Goal: Transaction & Acquisition: Book appointment/travel/reservation

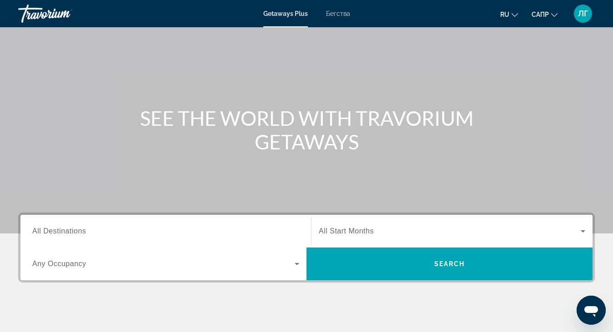
scroll to position [91, 0]
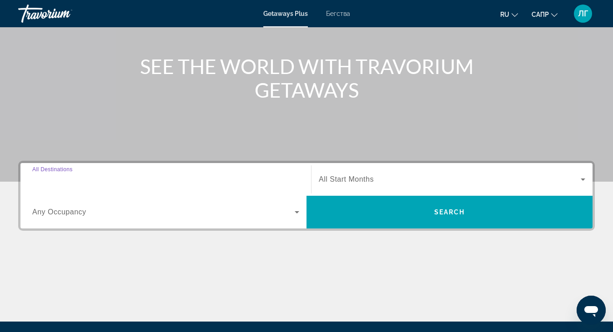
click at [66, 184] on input "Destination All Destinations" at bounding box center [165, 180] width 267 height 11
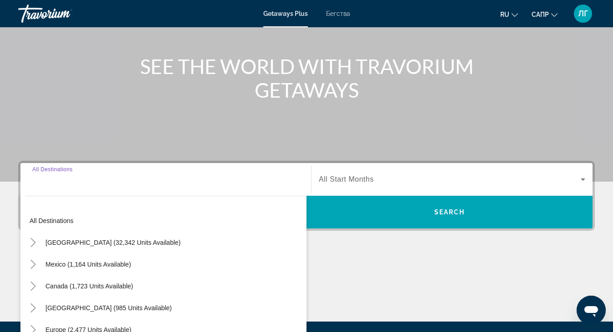
scroll to position [192, 0]
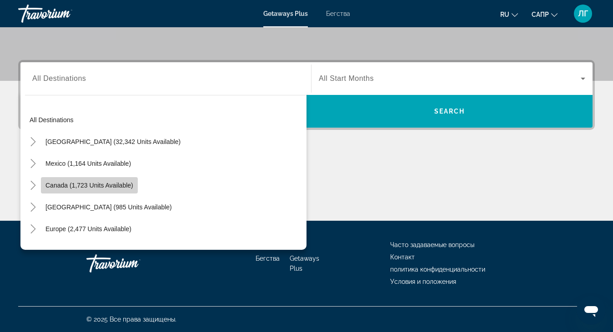
click at [63, 184] on span "Canada (1,723 units available)" at bounding box center [89, 185] width 88 height 7
type input "**********"
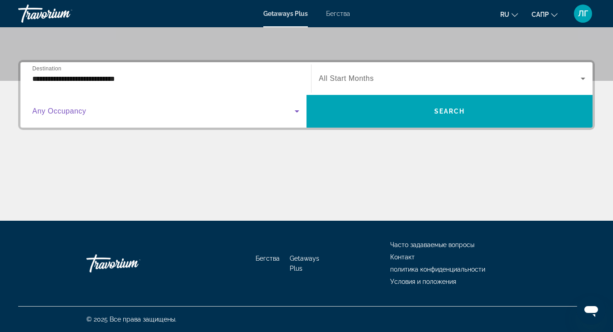
click at [298, 110] on icon "Виджет поиска" at bounding box center [297, 111] width 5 height 2
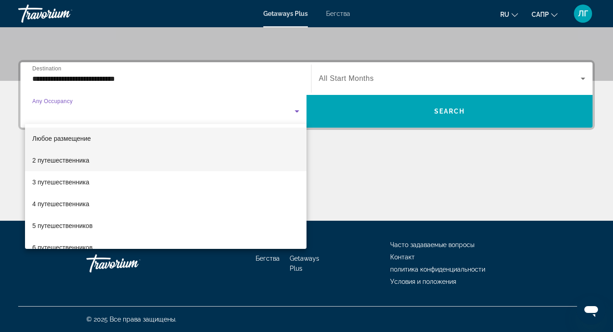
click at [156, 164] on mat-option "2 путешественника" at bounding box center [165, 161] width 281 height 22
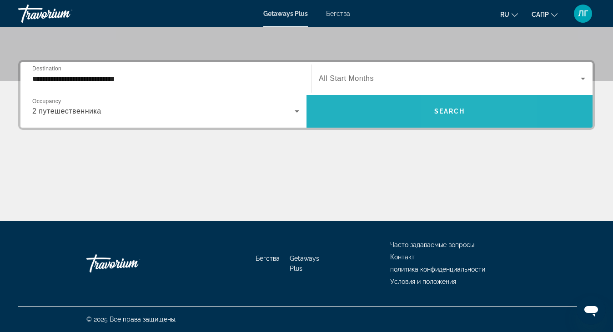
click at [450, 109] on span "Search" at bounding box center [449, 111] width 31 height 7
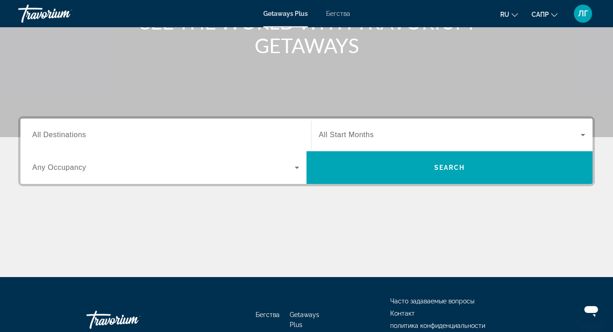
scroll to position [136, 0]
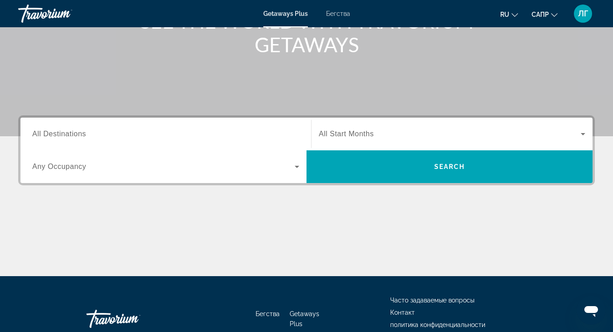
click at [297, 166] on icon "Виджет поиска" at bounding box center [297, 167] width 5 height 2
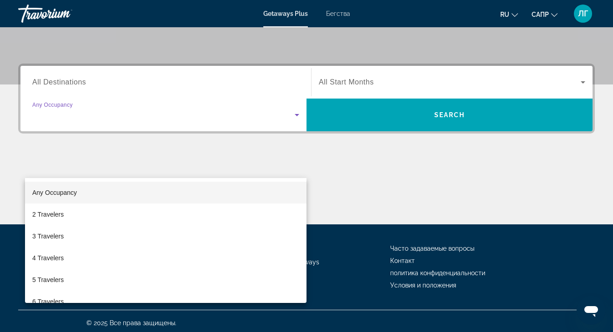
scroll to position [192, 0]
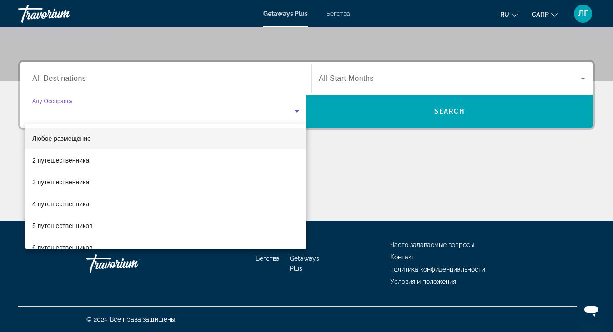
click at [139, 82] on div at bounding box center [306, 166] width 613 height 332
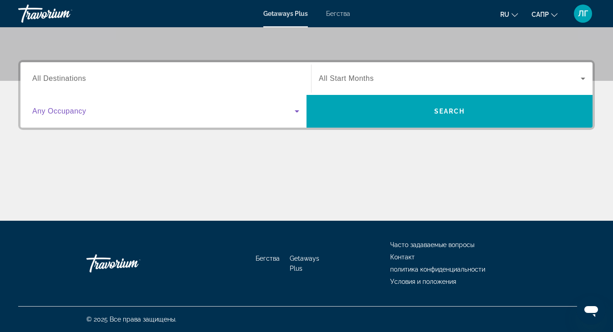
click at [296, 111] on icon "Виджет поиска" at bounding box center [297, 111] width 5 height 2
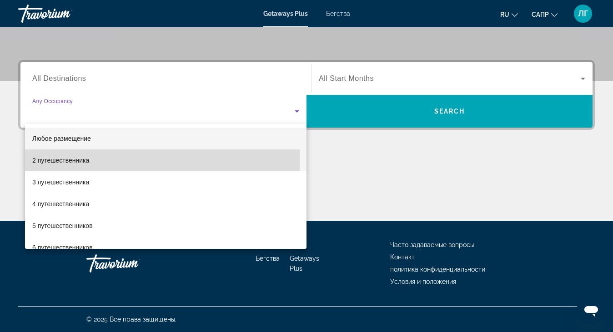
click at [110, 160] on mat-option "2 путешественника" at bounding box center [165, 161] width 281 height 22
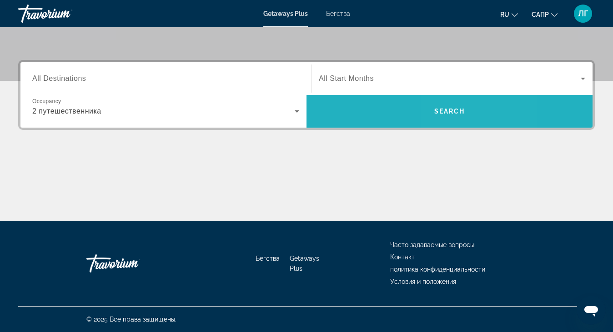
click at [449, 110] on span "Search" at bounding box center [449, 111] width 31 height 7
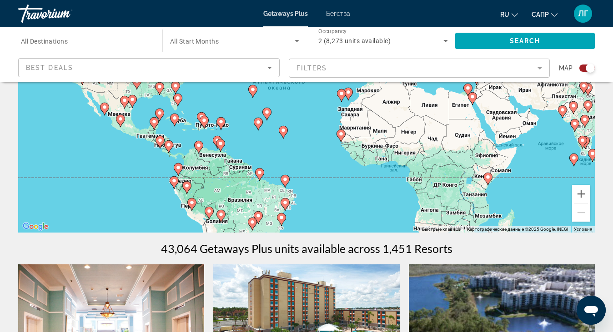
scroll to position [91, 0]
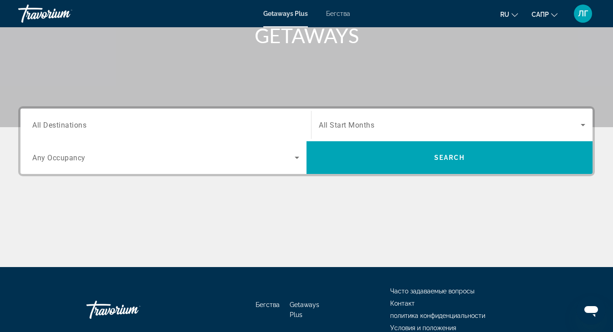
scroll to position [182, 0]
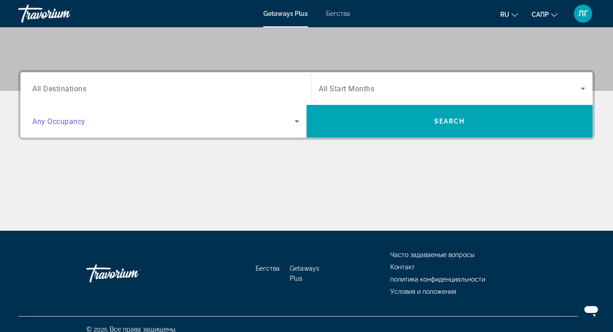
click at [299, 122] on icon "Search widget" at bounding box center [296, 121] width 11 height 11
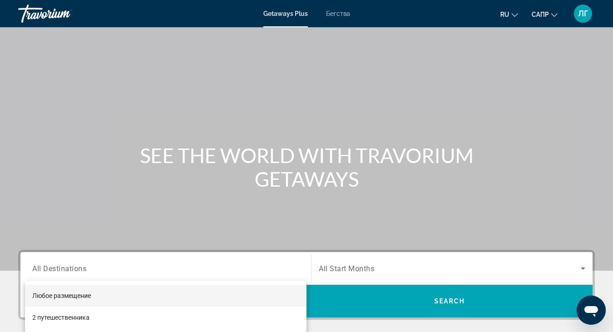
scroll to position [0, 0]
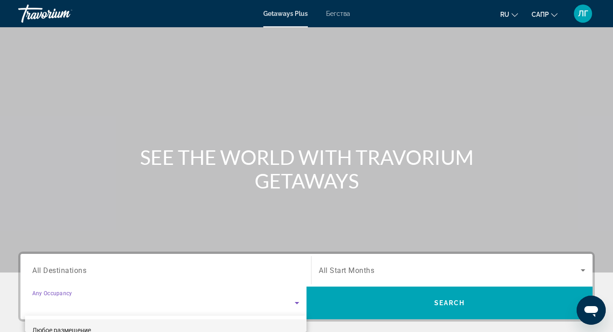
click at [340, 15] on div at bounding box center [306, 166] width 613 height 332
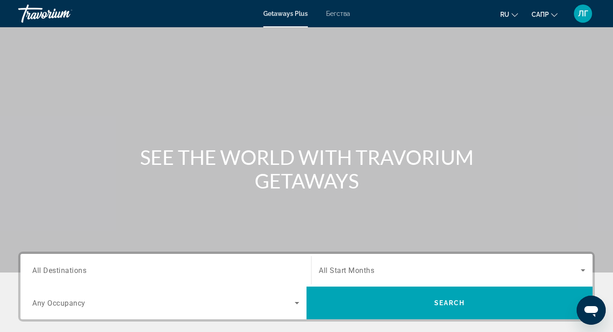
click at [334, 16] on font "Бегства" at bounding box center [338, 13] width 24 height 7
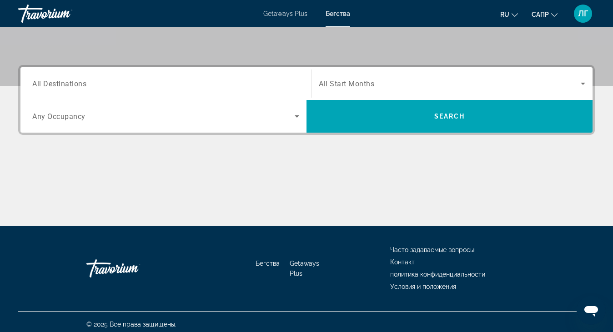
scroll to position [192, 0]
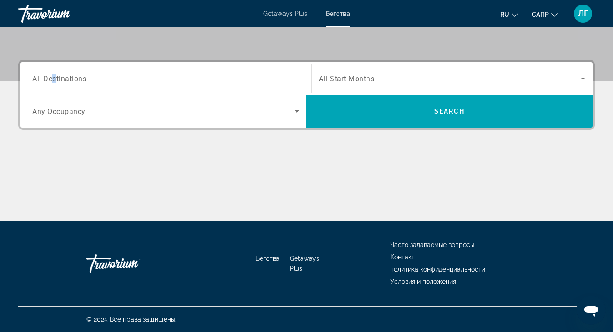
click at [56, 76] on span "All Destinations" at bounding box center [59, 78] width 54 height 9
click at [56, 76] on input "Destination All Destinations" at bounding box center [165, 79] width 267 height 11
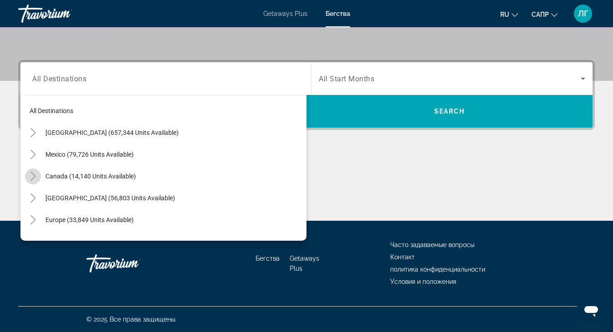
click at [32, 175] on icon "Toggle Canada (14,140 units available)" at bounding box center [33, 176] width 9 height 9
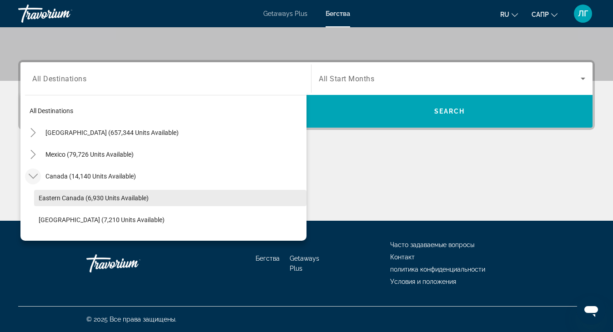
scroll to position [45, 0]
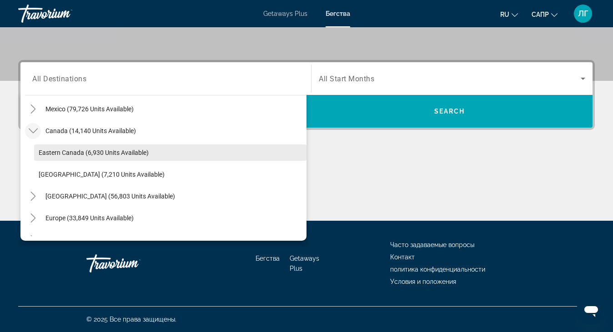
click at [127, 154] on span "Eastern Canada (6,930 units available)" at bounding box center [94, 152] width 110 height 7
type input "**********"
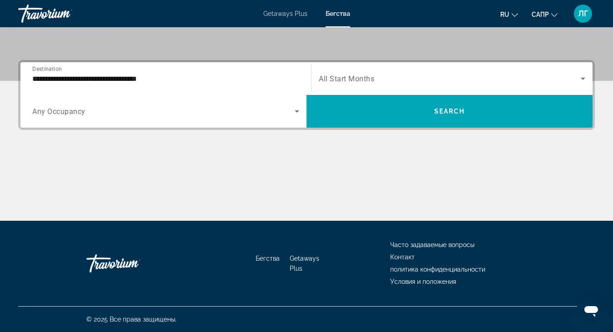
click at [554, 15] on icon "Изменить валюту" at bounding box center [554, 15] width 6 height 6
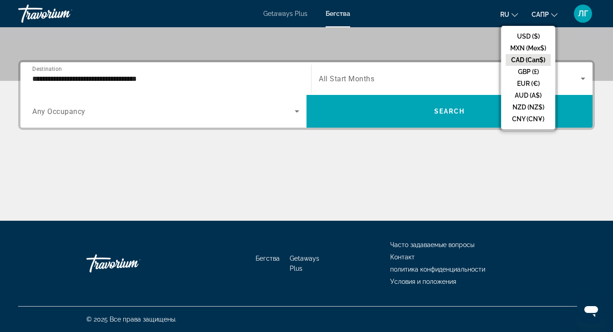
click at [542, 60] on button "CAD (Can$)" at bounding box center [527, 60] width 45 height 12
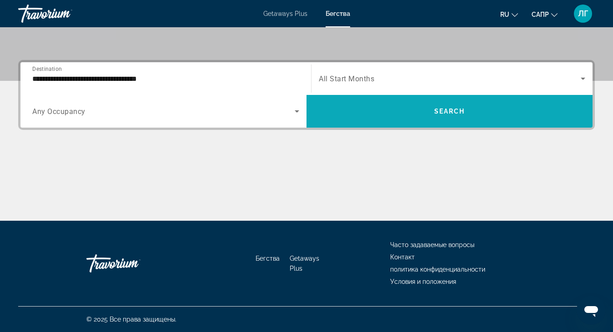
click at [411, 116] on span "Search widget" at bounding box center [449, 111] width 286 height 22
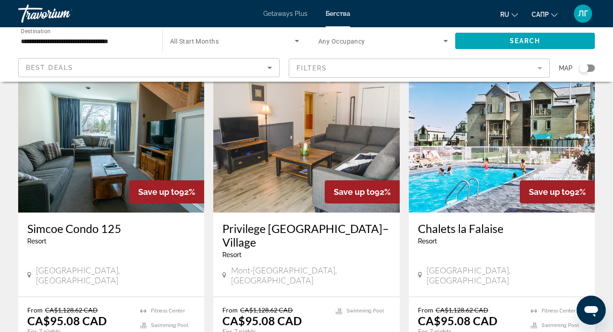
scroll to position [682, 0]
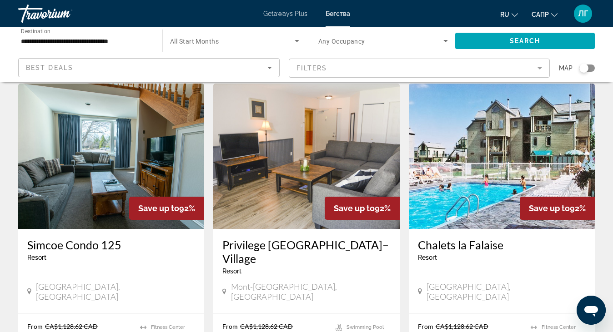
click at [102, 238] on h3 "Simcoe Condo 125" at bounding box center [111, 245] width 168 height 14
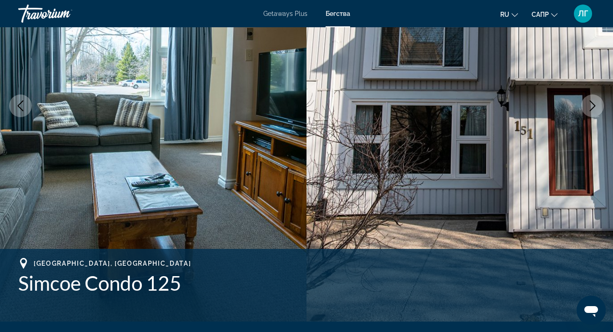
scroll to position [136, 0]
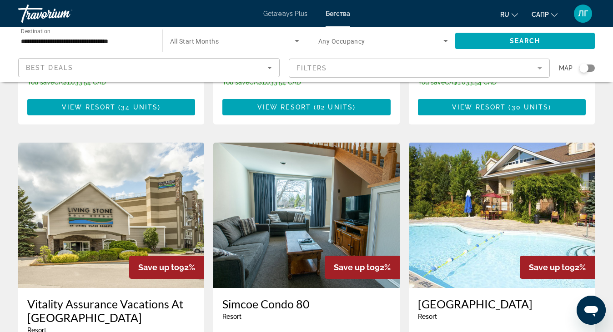
scroll to position [954, 0]
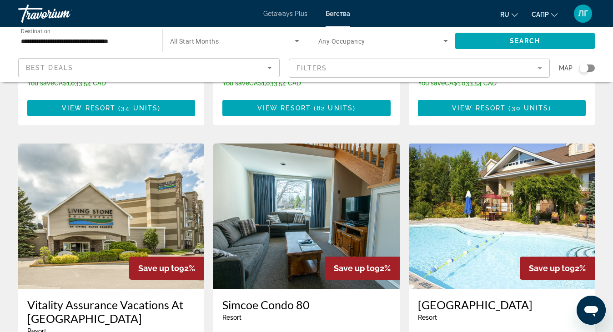
click at [95, 230] on img "Основное содержание" at bounding box center [111, 216] width 186 height 145
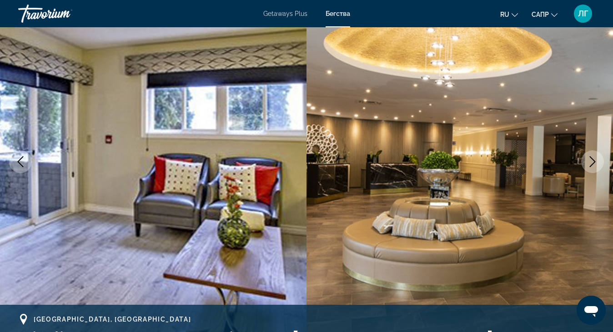
scroll to position [136, 0]
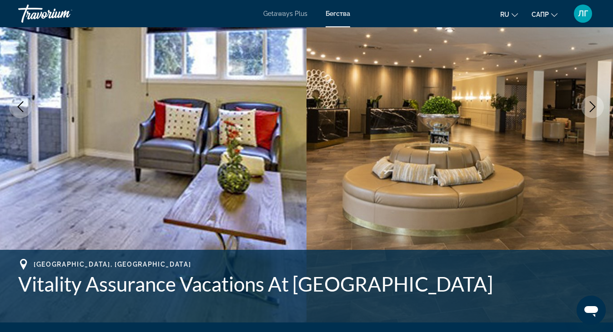
click at [594, 100] on button "Next image" at bounding box center [592, 106] width 23 height 23
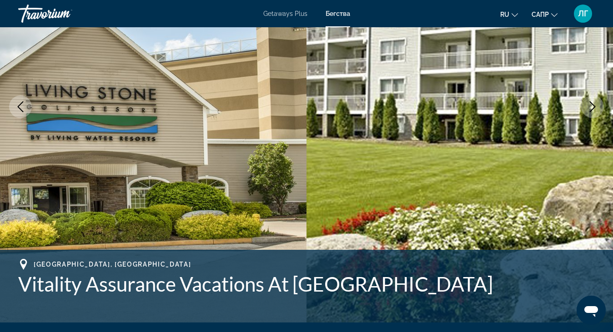
click at [592, 103] on icon "Next image" at bounding box center [592, 106] width 11 height 11
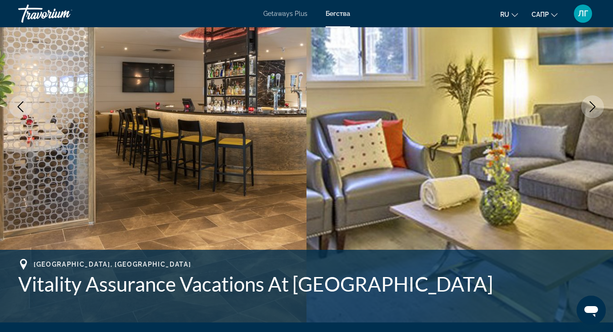
click at [593, 107] on icon "Next image" at bounding box center [592, 106] width 11 height 11
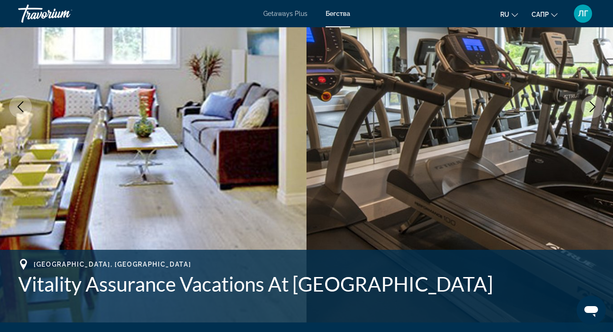
click at [593, 107] on icon "Next image" at bounding box center [592, 106] width 11 height 11
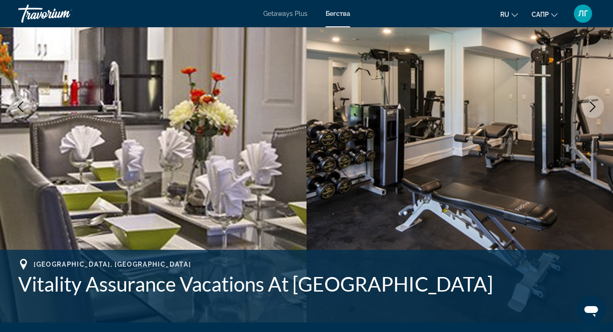
click at [593, 107] on icon "Next image" at bounding box center [592, 106] width 11 height 11
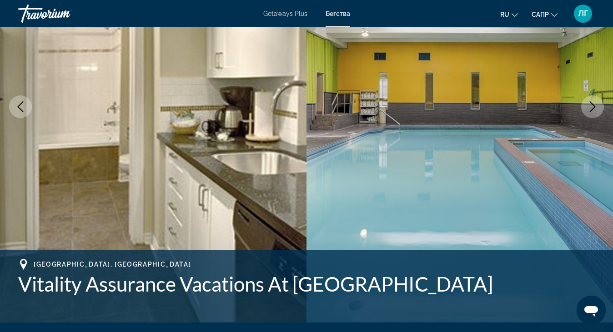
click at [593, 107] on icon "Next image" at bounding box center [592, 106] width 11 height 11
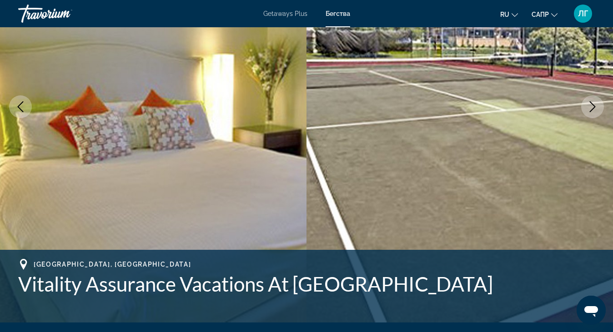
click at [593, 107] on icon "Next image" at bounding box center [592, 106] width 11 height 11
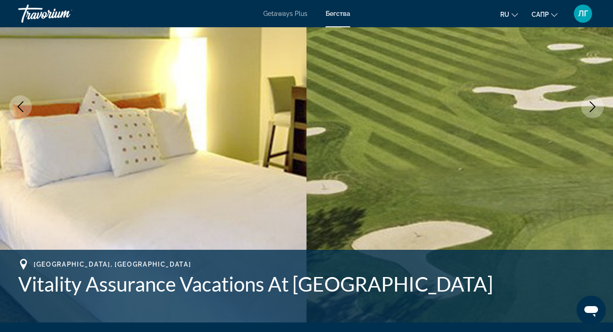
click at [593, 107] on icon "Next image" at bounding box center [592, 106] width 11 height 11
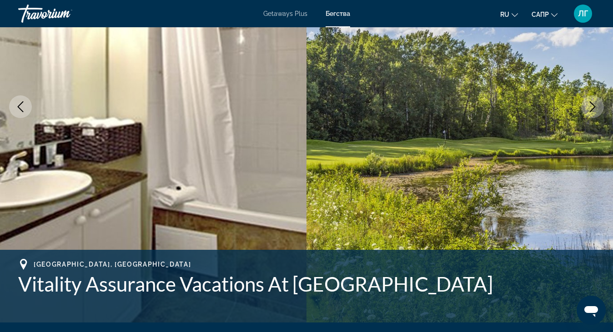
click at [593, 107] on icon "Next image" at bounding box center [592, 106] width 11 height 11
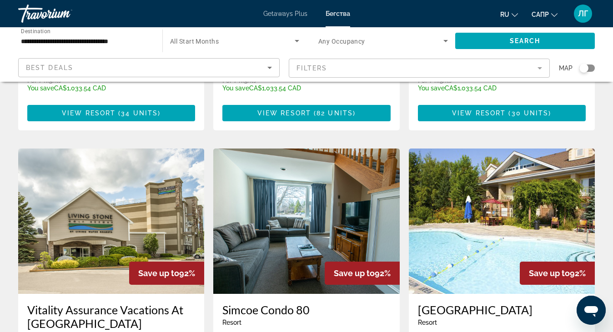
scroll to position [965, 0]
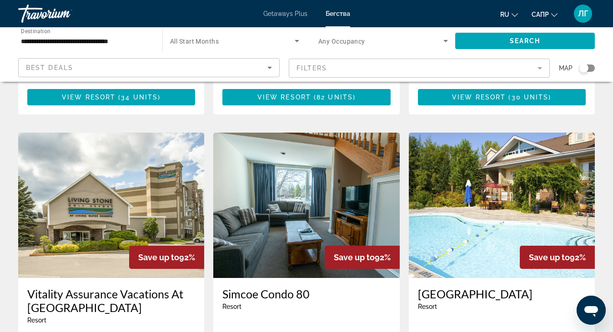
click at [475, 192] on img "Основное содержание" at bounding box center [502, 205] width 186 height 145
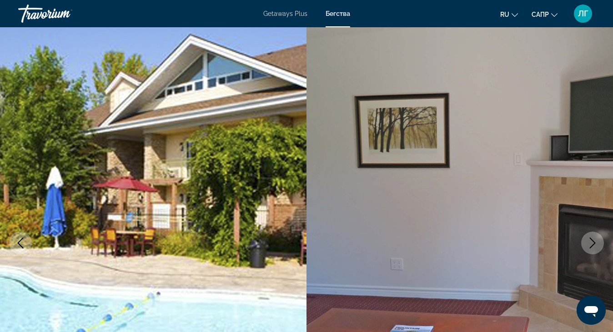
click at [593, 240] on icon "Next image" at bounding box center [592, 243] width 11 height 11
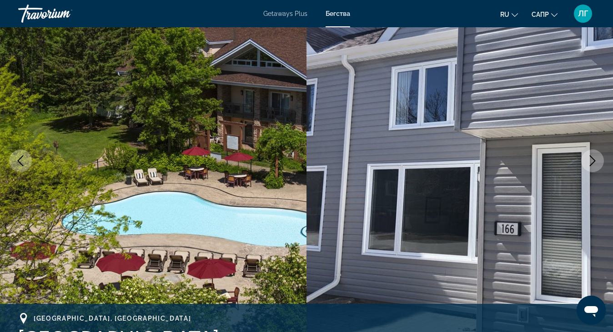
scroll to position [91, 0]
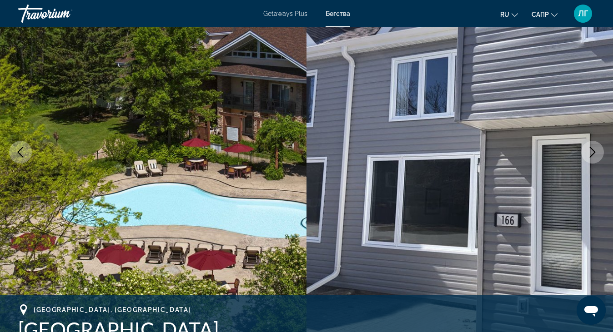
click at [594, 153] on icon "Next image" at bounding box center [592, 152] width 11 height 11
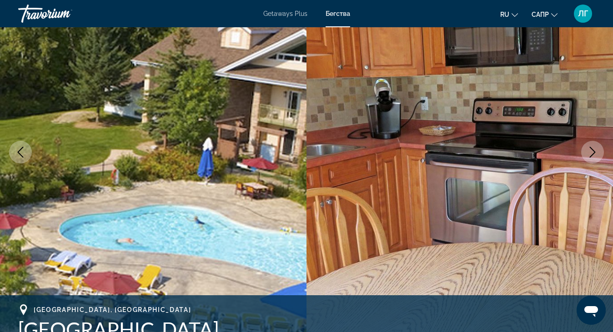
click at [594, 153] on icon "Next image" at bounding box center [592, 152] width 11 height 11
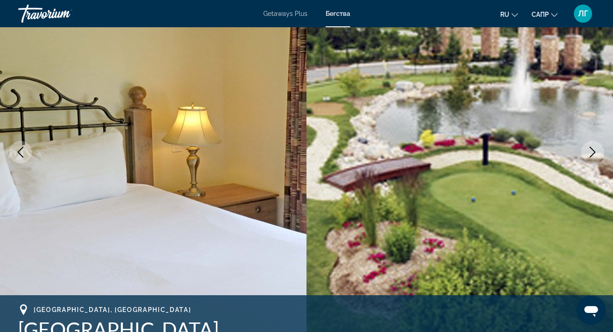
click at [594, 153] on icon "Next image" at bounding box center [592, 152] width 11 height 11
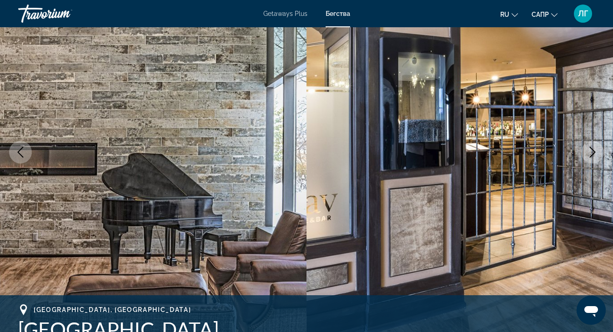
click at [593, 153] on icon "Next image" at bounding box center [592, 152] width 11 height 11
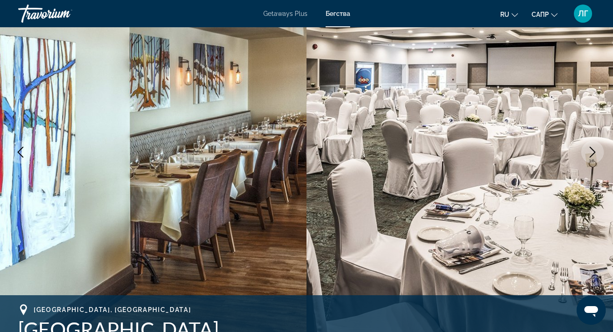
click at [593, 153] on icon "Next image" at bounding box center [592, 152] width 11 height 11
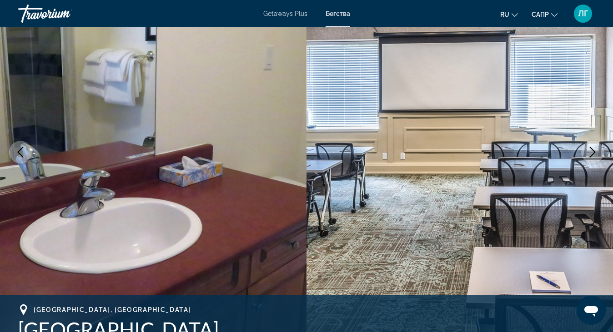
click at [593, 153] on icon "Next image" at bounding box center [592, 152] width 11 height 11
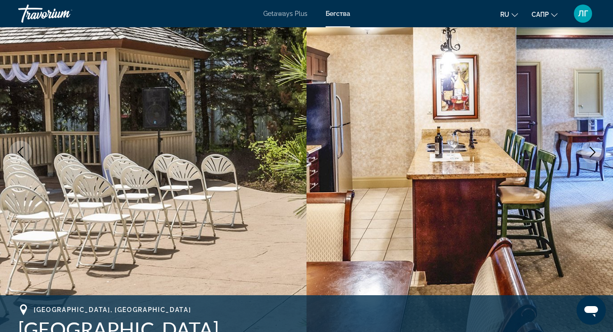
click at [593, 153] on icon "Next image" at bounding box center [592, 152] width 11 height 11
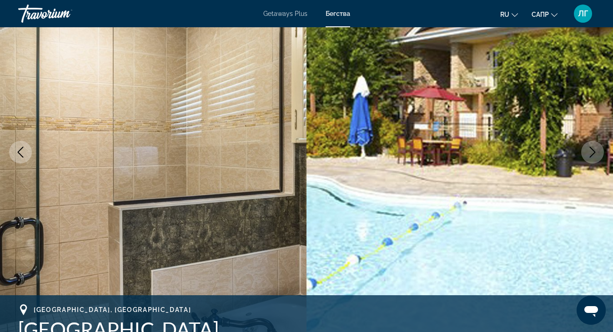
click at [593, 153] on icon "Next image" at bounding box center [592, 152] width 11 height 11
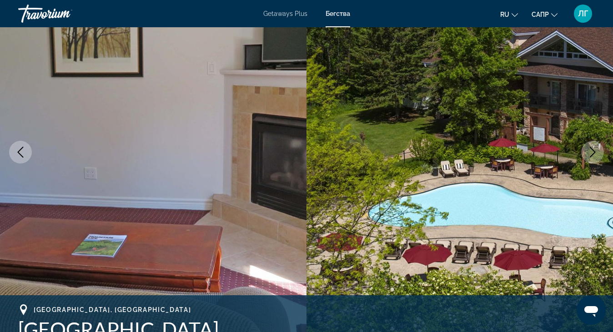
click at [593, 153] on icon "Next image" at bounding box center [592, 152] width 11 height 11
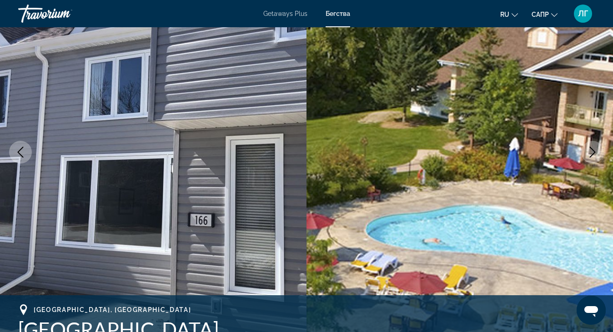
click at [596, 152] on icon "Next image" at bounding box center [592, 152] width 11 height 11
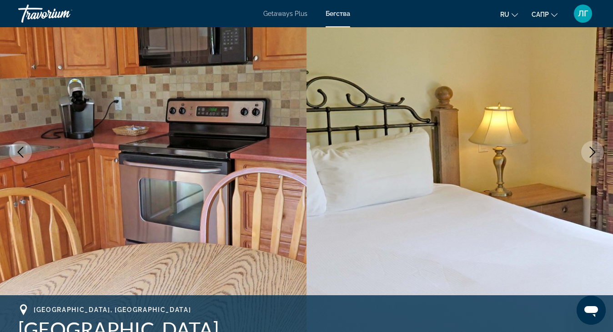
click at [596, 152] on icon "Next image" at bounding box center [592, 152] width 11 height 11
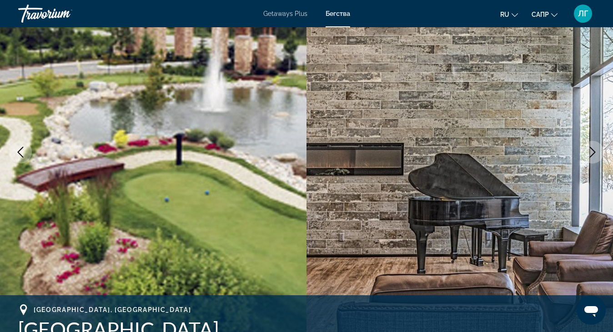
click at [595, 152] on icon "Next image" at bounding box center [592, 152] width 11 height 11
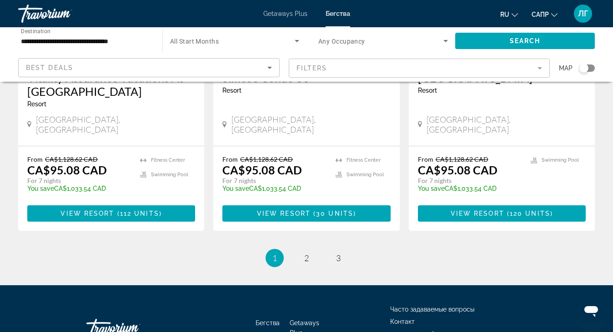
scroll to position [1193, 0]
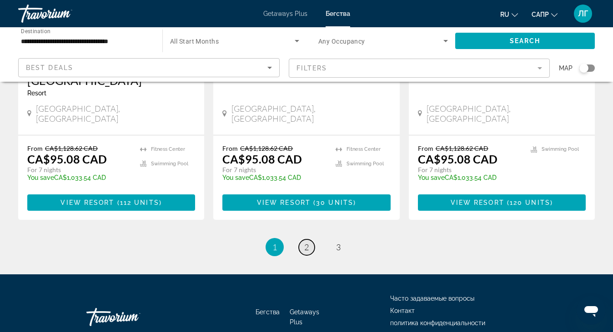
click at [309, 242] on span "2" at bounding box center [306, 247] width 5 height 10
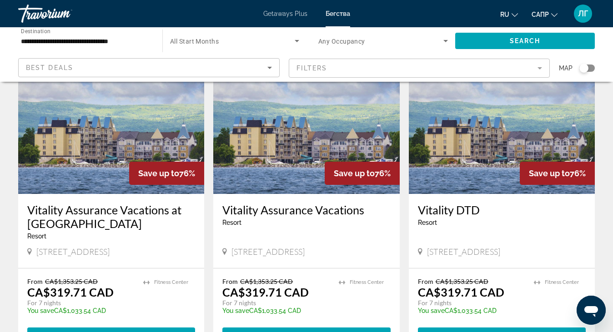
scroll to position [727, 0]
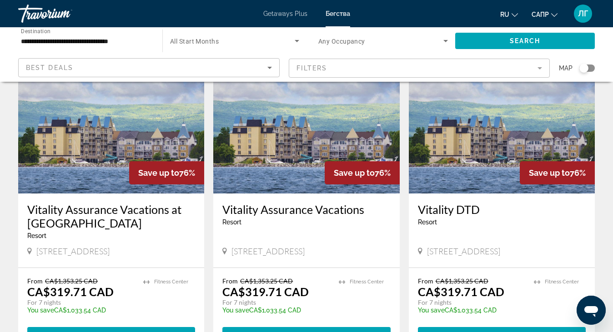
click at [294, 144] on img "Основное содержание" at bounding box center [306, 120] width 186 height 145
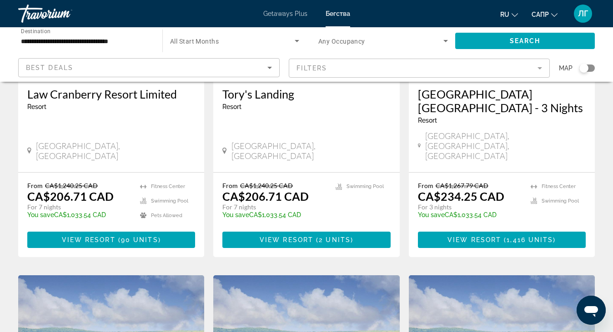
scroll to position [455, 0]
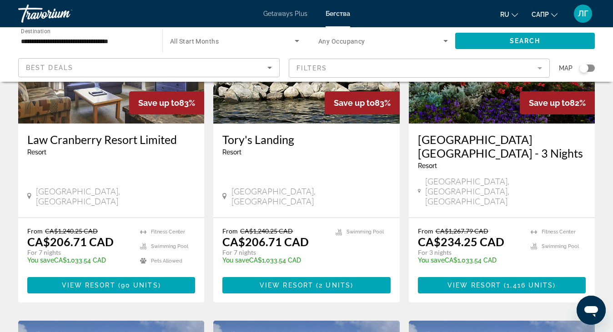
click at [505, 176] on span "[GEOGRAPHIC_DATA], [GEOGRAPHIC_DATA], [GEOGRAPHIC_DATA]" at bounding box center [505, 191] width 160 height 30
click at [502, 176] on span "[GEOGRAPHIC_DATA], [GEOGRAPHIC_DATA], [GEOGRAPHIC_DATA]" at bounding box center [505, 191] width 160 height 30
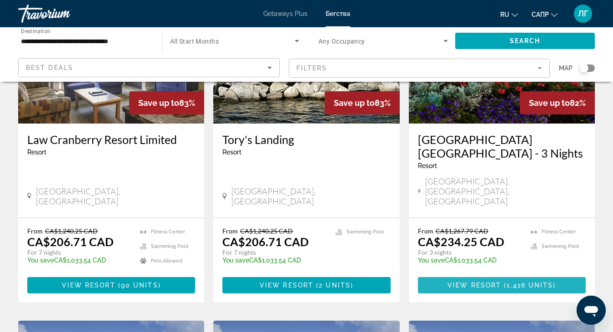
click at [482, 282] on span "View Resort" at bounding box center [474, 285] width 54 height 7
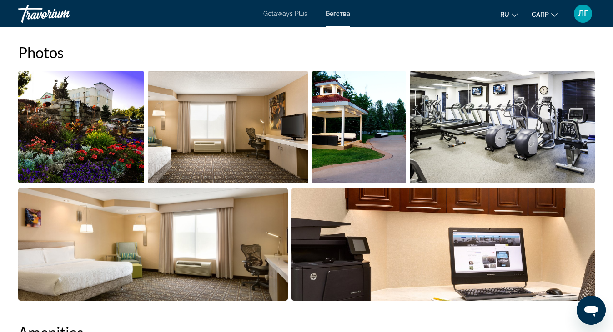
scroll to position [591, 0]
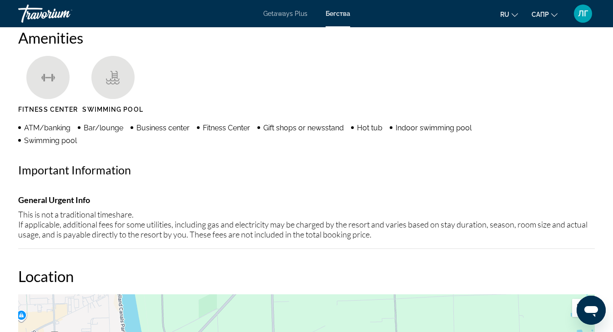
scroll to position [864, 0]
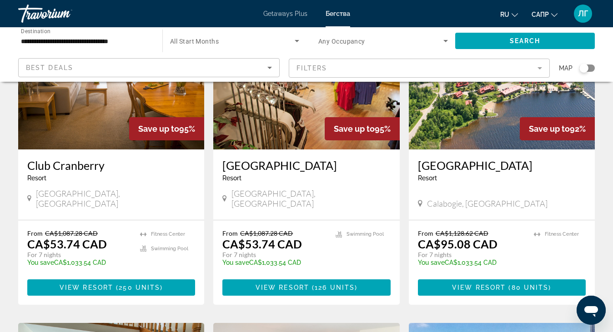
scroll to position [455, 0]
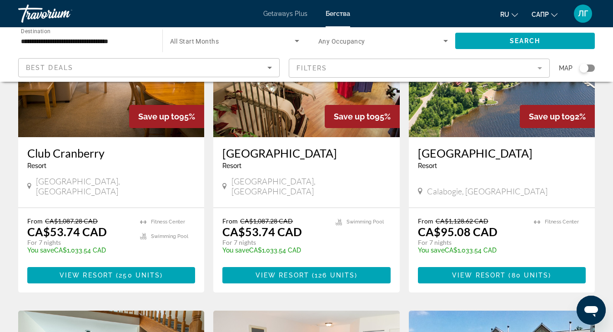
click at [493, 164] on div "[GEOGRAPHIC_DATA] - This is an adults only resort" at bounding box center [502, 161] width 168 height 30
click at [503, 148] on h3 "[GEOGRAPHIC_DATA]" at bounding box center [502, 153] width 168 height 14
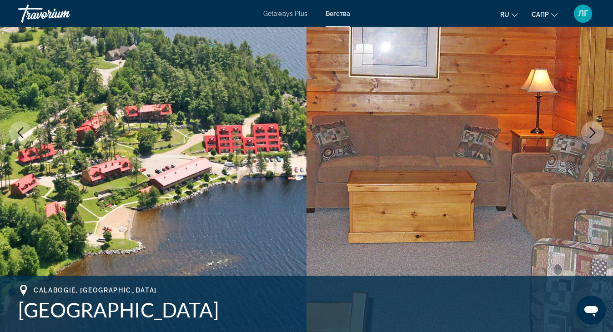
scroll to position [136, 0]
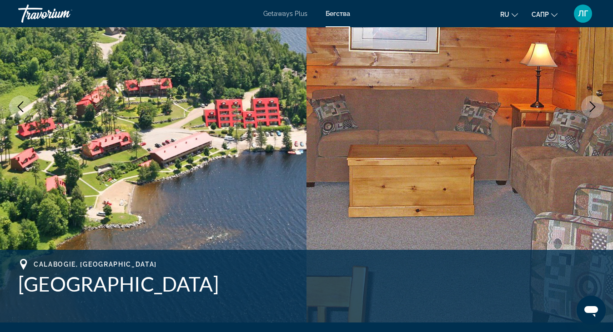
click at [597, 107] on icon "Next image" at bounding box center [592, 106] width 11 height 11
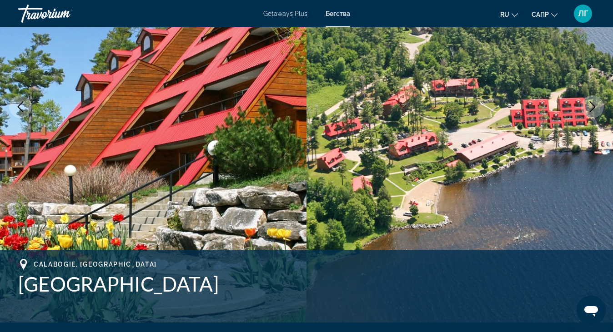
click at [597, 107] on icon "Next image" at bounding box center [592, 106] width 11 height 11
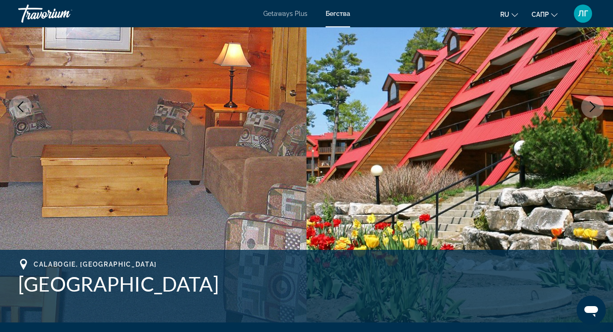
click at [597, 107] on icon "Next image" at bounding box center [592, 106] width 11 height 11
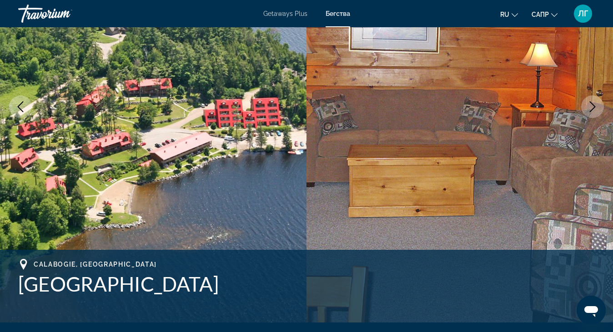
click at [593, 108] on icon "Next image" at bounding box center [592, 106] width 6 height 11
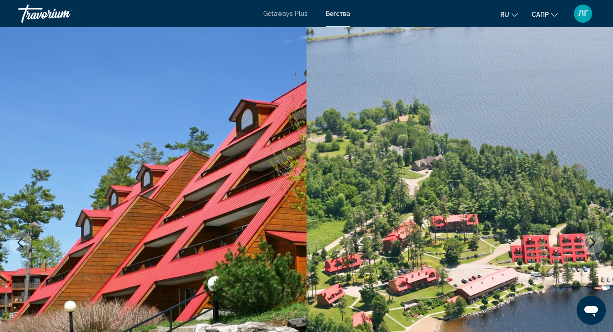
scroll to position [0, 0]
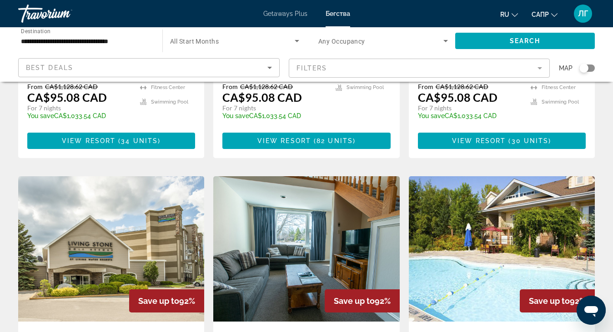
scroll to position [920, 0]
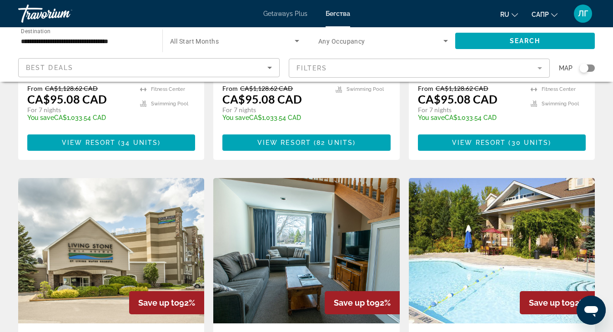
click at [493, 234] on img "Основное содержание" at bounding box center [502, 250] width 186 height 145
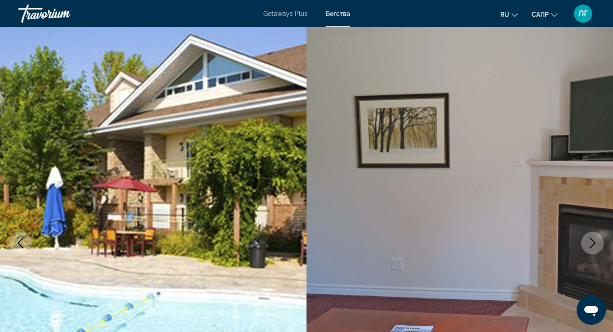
click at [593, 239] on icon "Next image" at bounding box center [592, 243] width 11 height 11
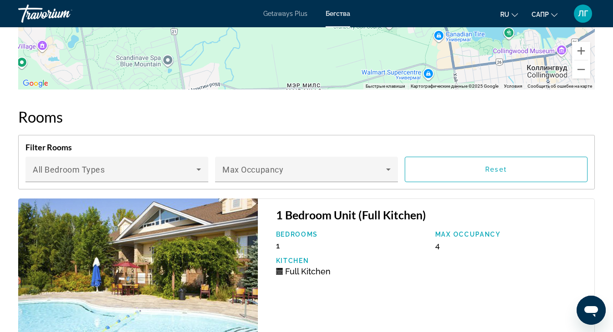
scroll to position [1545, 0]
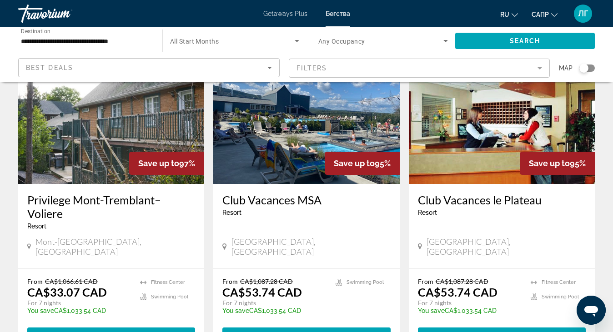
scroll to position [91, 0]
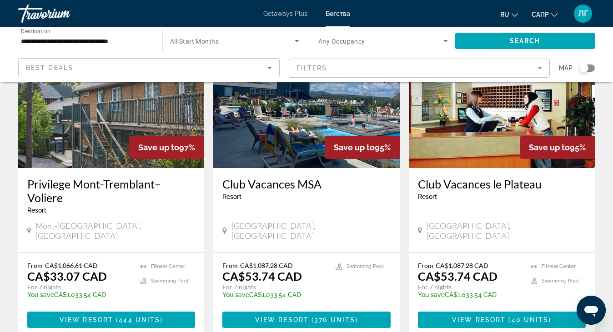
click at [323, 124] on img "Основное содержание" at bounding box center [306, 95] width 186 height 145
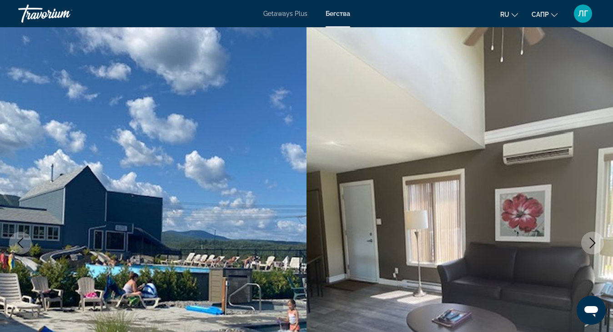
click at [590, 233] on button "Next image" at bounding box center [592, 243] width 23 height 23
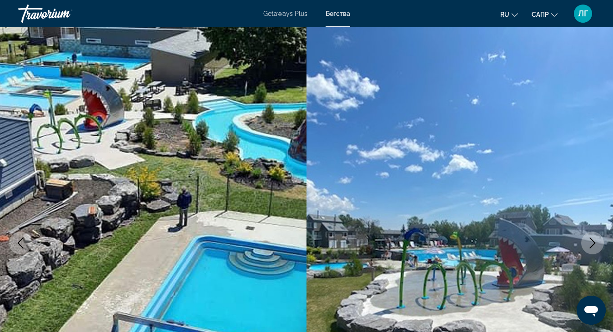
click at [591, 239] on icon "Next image" at bounding box center [592, 243] width 11 height 11
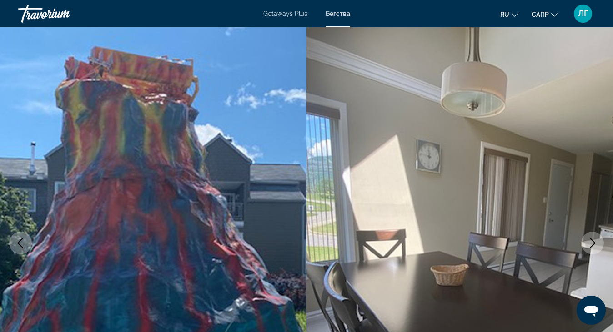
click at [593, 242] on icon "Next image" at bounding box center [592, 243] width 11 height 11
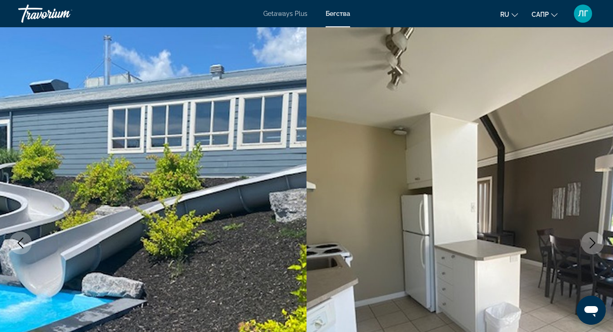
click at [592, 245] on icon "Next image" at bounding box center [592, 243] width 11 height 11
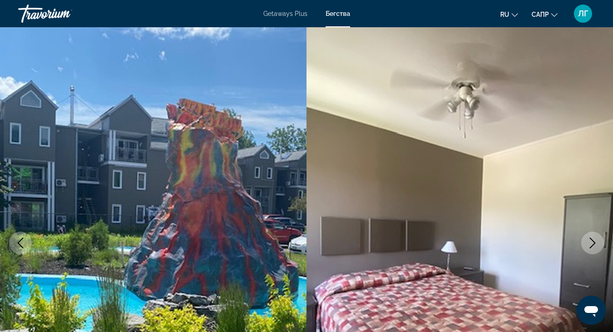
click at [588, 247] on icon "Next image" at bounding box center [592, 243] width 11 height 11
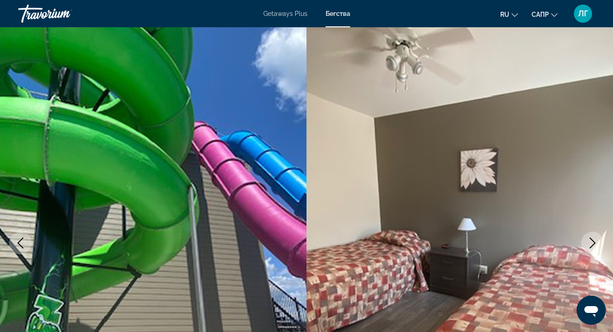
click at [595, 245] on icon "Next image" at bounding box center [592, 243] width 11 height 11
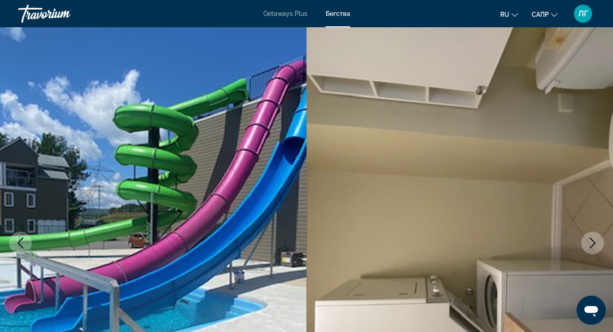
click at [592, 246] on icon "Next image" at bounding box center [592, 243] width 6 height 11
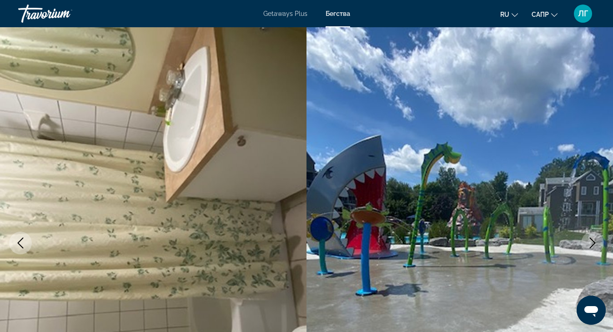
click at [592, 244] on icon "Next image" at bounding box center [592, 243] width 11 height 11
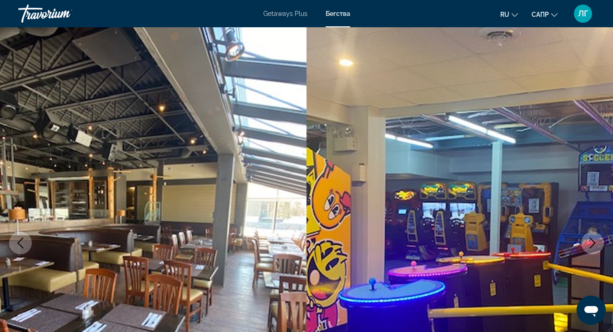
click at [592, 244] on icon "Next image" at bounding box center [592, 243] width 11 height 11
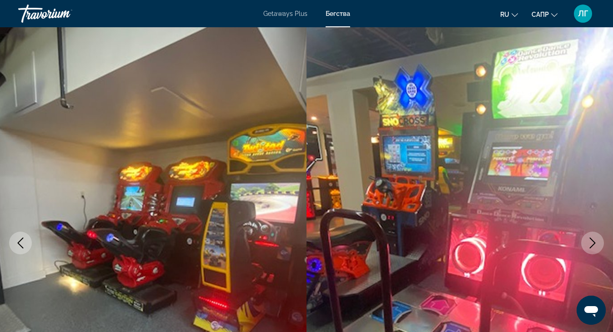
click at [592, 244] on icon "Next image" at bounding box center [592, 243] width 11 height 11
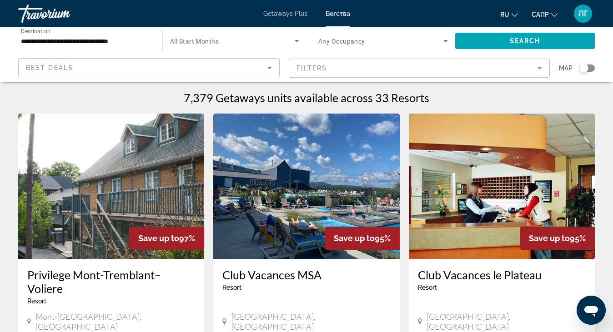
click at [272, 67] on icon "Sort by" at bounding box center [269, 67] width 11 height 11
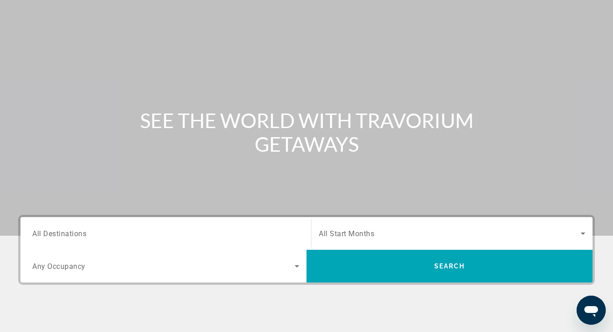
scroll to position [91, 0]
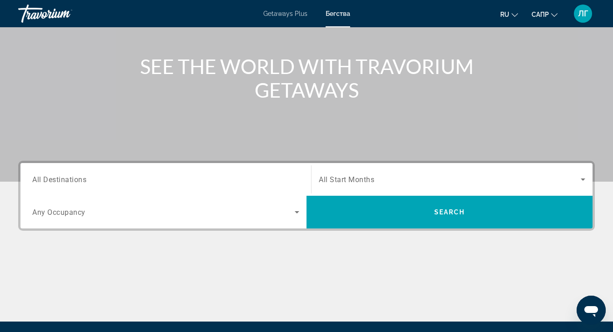
click at [296, 213] on icon "Search widget" at bounding box center [296, 212] width 11 height 11
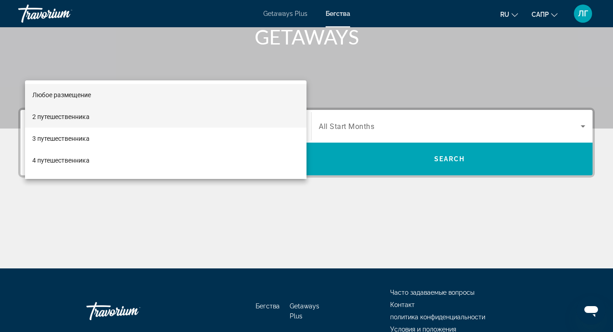
scroll to position [55, 0]
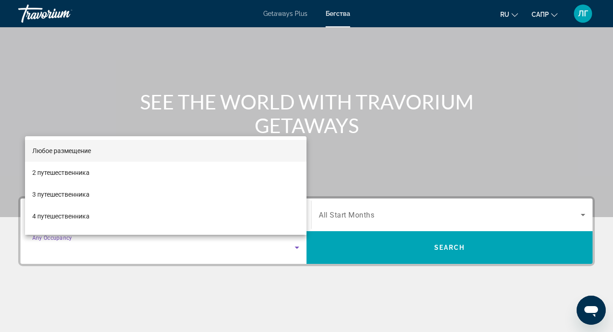
click at [296, 247] on div at bounding box center [306, 166] width 613 height 332
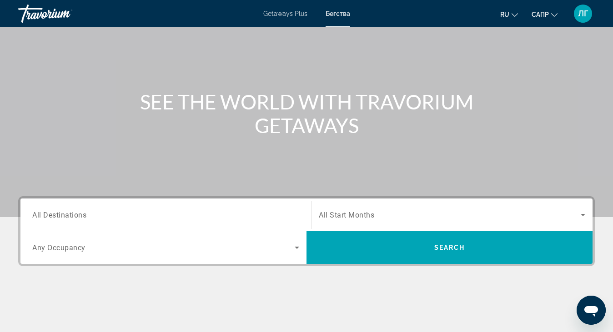
click at [50, 215] on span "All Destinations" at bounding box center [59, 214] width 54 height 9
click at [50, 215] on input "Destination All Destinations" at bounding box center [165, 215] width 267 height 11
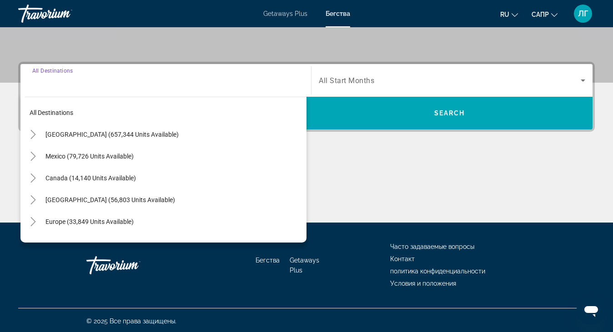
scroll to position [192, 0]
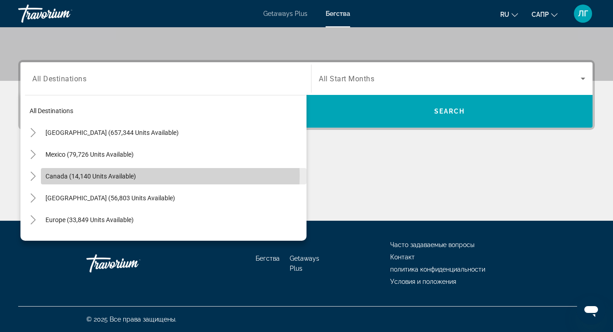
click at [93, 175] on span "Canada (14,140 units available)" at bounding box center [90, 176] width 90 height 7
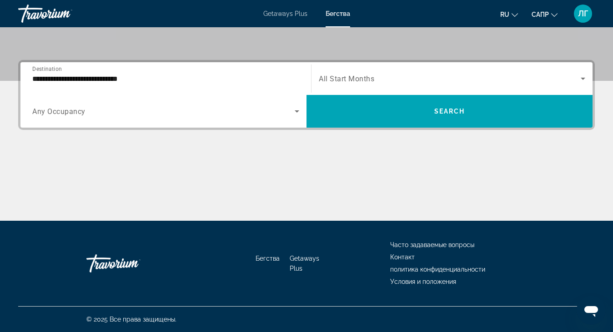
click at [73, 115] on span "Any Occupancy" at bounding box center [58, 111] width 53 height 9
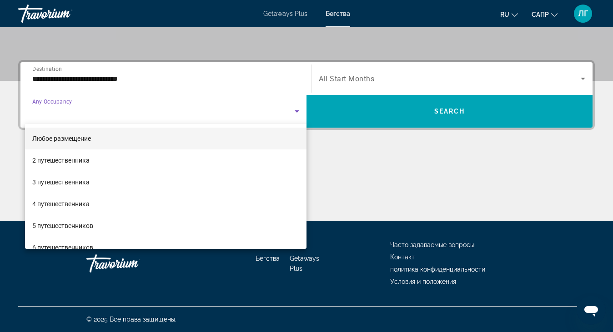
click at [294, 111] on div at bounding box center [306, 166] width 613 height 332
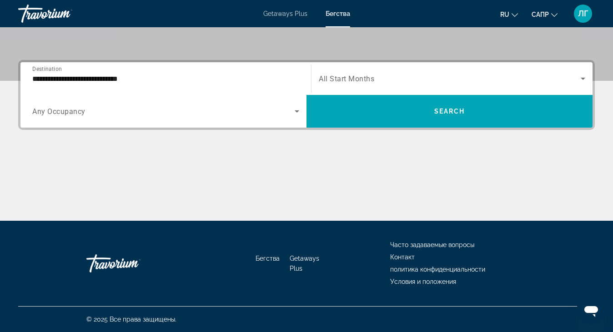
click at [65, 74] on input "**********" at bounding box center [165, 79] width 267 height 11
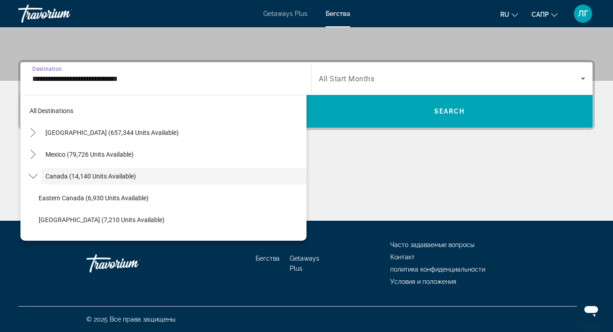
scroll to position [10, 0]
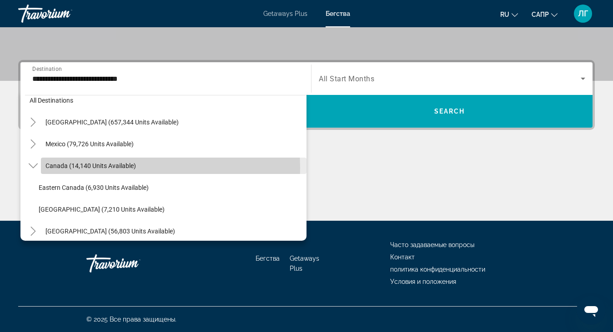
click at [85, 168] on span "Canada (14,140 units available)" at bounding box center [90, 165] width 90 height 7
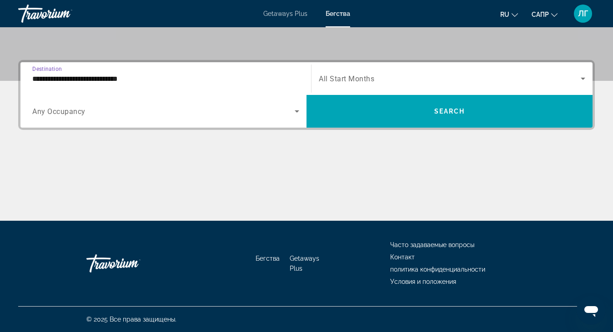
click at [57, 81] on input "**********" at bounding box center [165, 79] width 267 height 11
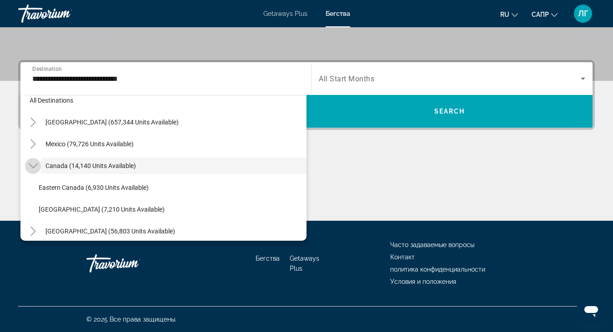
click at [35, 165] on icon "Toggle Canada (14,140 units available)" at bounding box center [32, 166] width 9 height 5
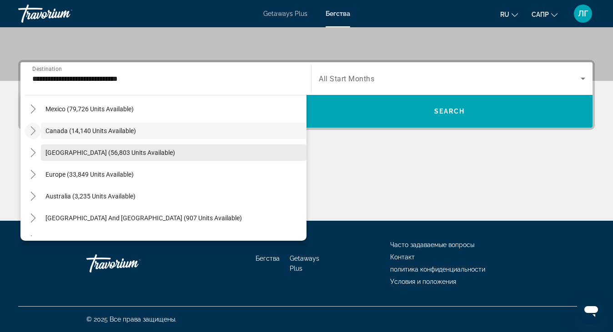
scroll to position [0, 0]
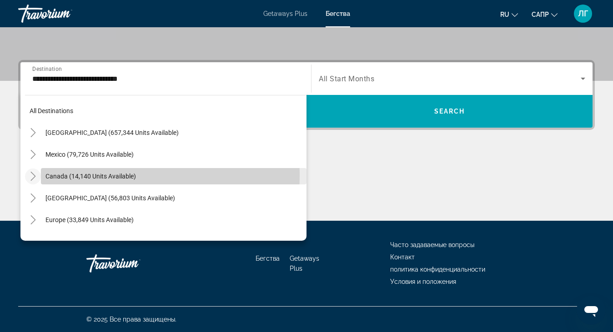
click at [60, 176] on span "Canada (14,140 units available)" at bounding box center [90, 176] width 90 height 7
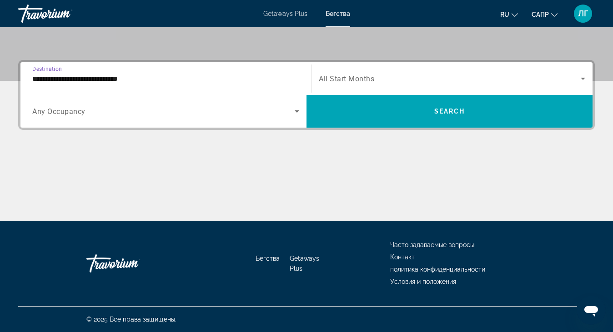
click at [56, 74] on input "**********" at bounding box center [165, 79] width 267 height 11
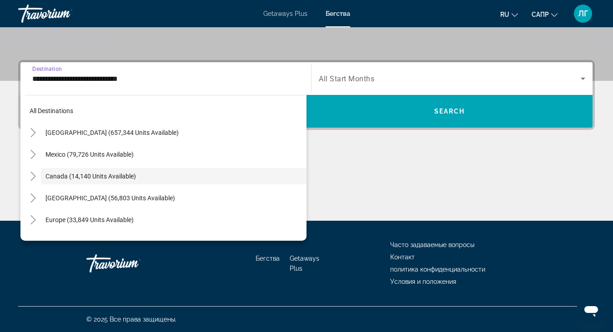
scroll to position [10, 0]
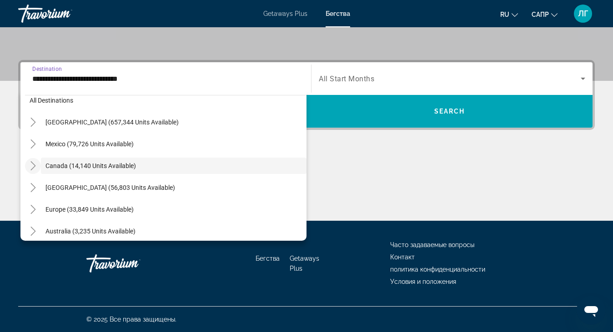
click at [33, 165] on icon "Toggle Canada (14,140 units available)" at bounding box center [33, 165] width 9 height 9
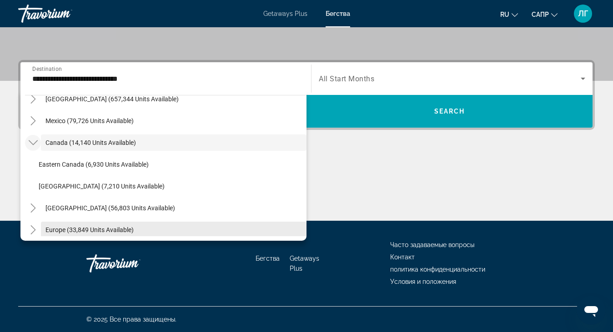
scroll to position [56, 0]
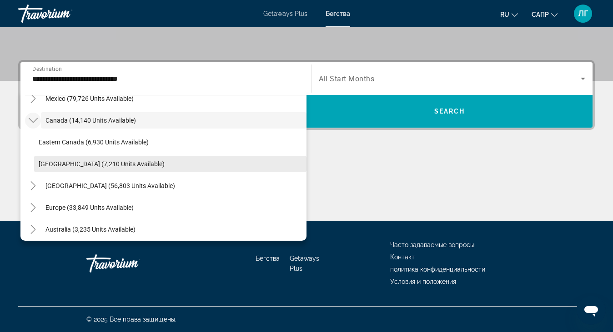
click at [101, 164] on span "[GEOGRAPHIC_DATA] (7,210 units available)" at bounding box center [102, 163] width 126 height 7
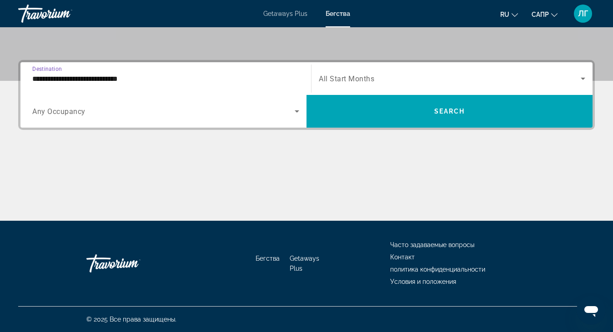
type input "**********"
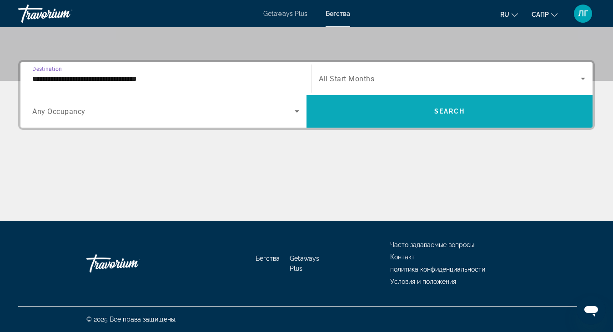
click at [440, 109] on span "Search" at bounding box center [449, 111] width 31 height 7
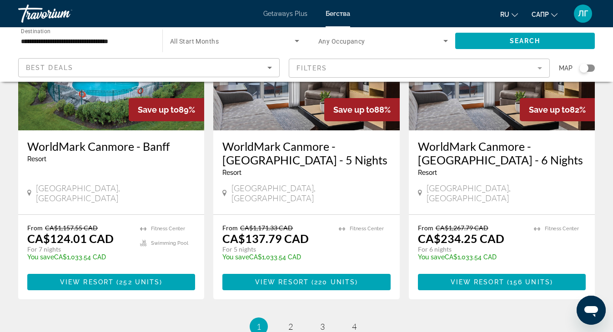
scroll to position [1182, 0]
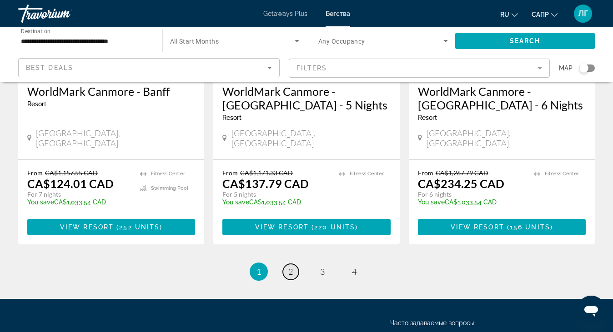
click at [291, 267] on span "2" at bounding box center [290, 272] width 5 height 10
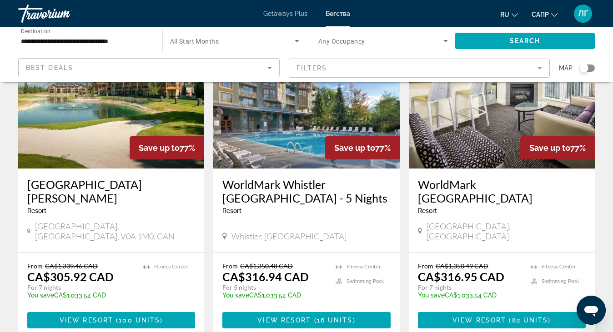
scroll to position [91, 0]
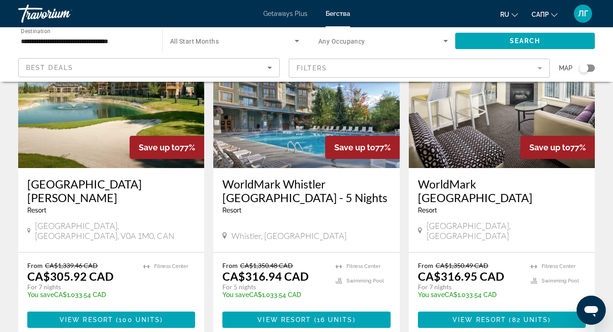
click at [317, 206] on div "WorldMark Whistler [GEOGRAPHIC_DATA] - 5 Nights Resort - This is an adults only…" at bounding box center [306, 199] width 168 height 44
click at [345, 145] on span "Save up to" at bounding box center [354, 148] width 41 height 10
click at [304, 298] on div "From CA$1,350.48 CAD CA$316.94 CAD For 5 nights You save CA$1,033.54 CAD temp […" at bounding box center [306, 295] width 186 height 85
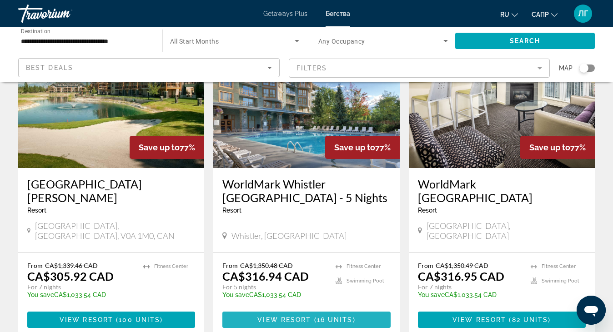
click at [305, 309] on span "Основное содержание" at bounding box center [306, 320] width 168 height 22
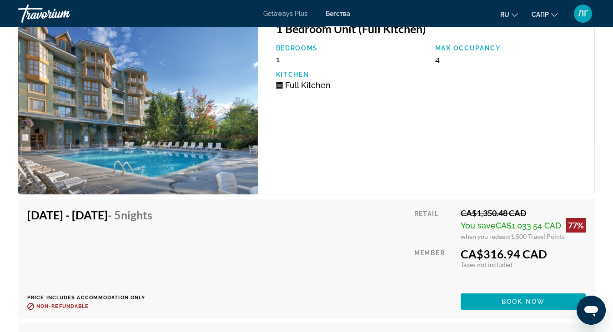
scroll to position [1988, 0]
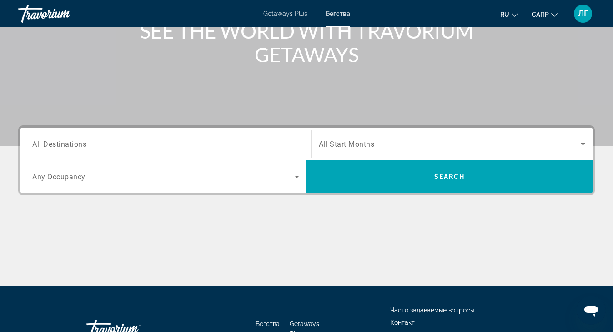
scroll to position [136, 0]
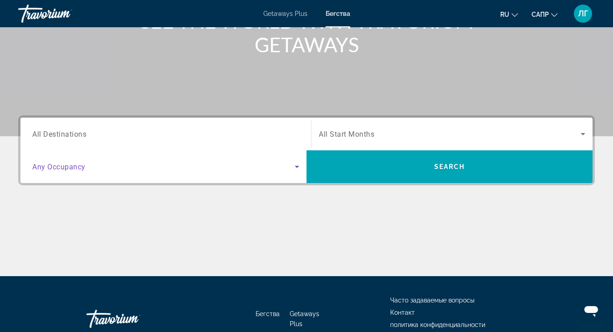
click at [296, 169] on icon "Search widget" at bounding box center [296, 166] width 11 height 11
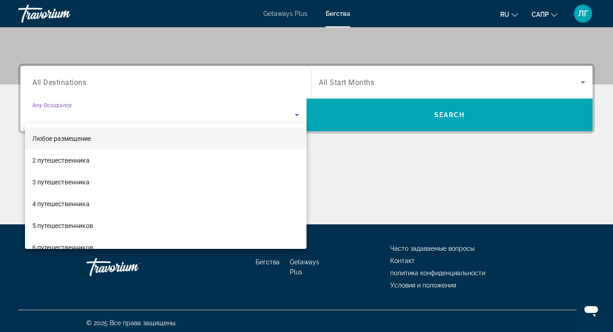
scroll to position [192, 0]
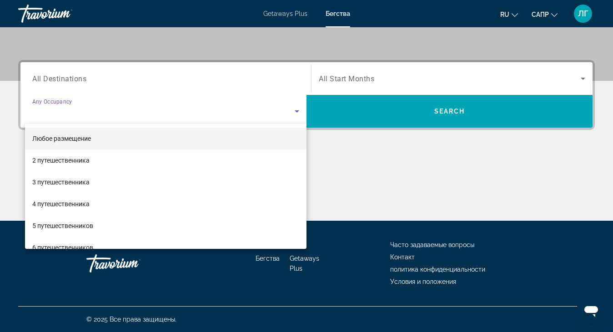
click at [74, 77] on div at bounding box center [306, 166] width 613 height 332
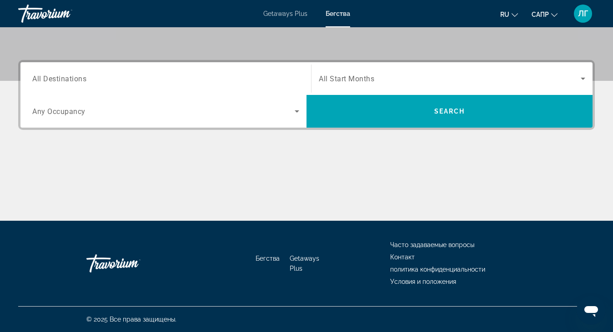
click at [53, 79] on span "All Destinations" at bounding box center [59, 78] width 54 height 9
click at [53, 79] on input "Destination All Destinations" at bounding box center [165, 79] width 267 height 11
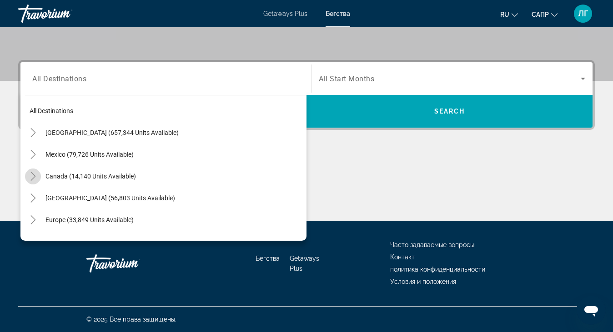
click at [35, 179] on icon "Toggle Canada (14,140 units available)" at bounding box center [33, 176] width 9 height 9
click at [34, 174] on icon "Toggle Canada (14,140 units available)" at bounding box center [33, 176] width 9 height 9
click at [32, 176] on icon "Toggle Canada (14,140 units available)" at bounding box center [33, 176] width 9 height 9
click at [33, 176] on icon "Toggle Canada (14,140 units available)" at bounding box center [33, 176] width 9 height 9
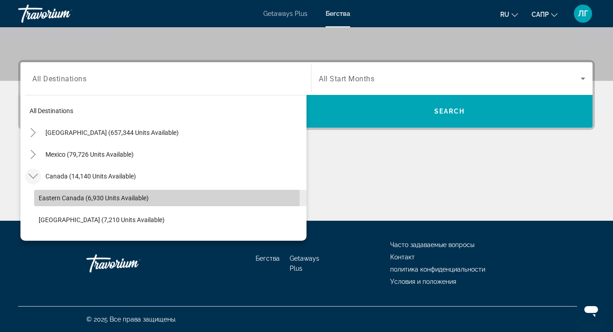
click at [124, 199] on span "Eastern Canada (6,930 units available)" at bounding box center [94, 198] width 110 height 7
type input "**********"
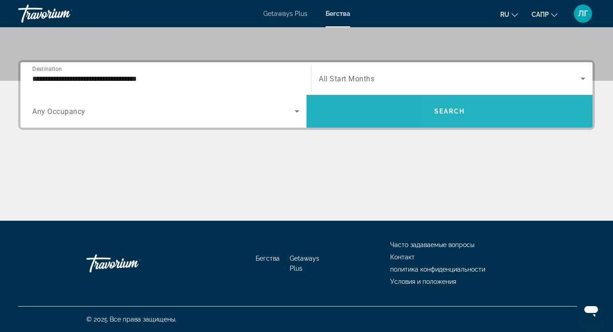
click at [523, 111] on span "Search widget" at bounding box center [449, 111] width 286 height 22
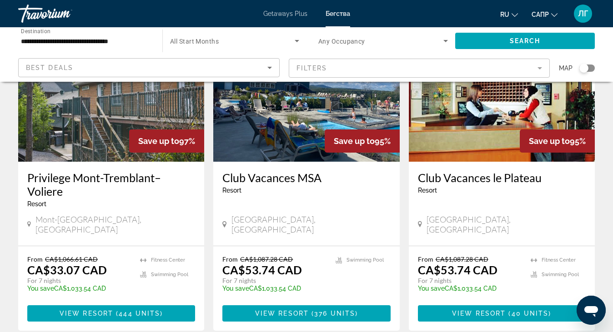
scroll to position [91, 0]
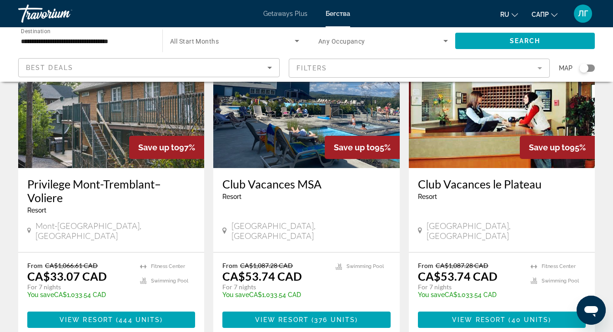
click at [291, 262] on span "CA$1,087.28 CAD" at bounding box center [266, 266] width 53 height 8
click at [293, 252] on mat-divider "Основное содержание" at bounding box center [306, 252] width 186 height 0
click at [307, 223] on div "[GEOGRAPHIC_DATA], [GEOGRAPHIC_DATA]" at bounding box center [306, 231] width 168 height 20
click at [314, 295] on div "From CA$1,087.28 CAD CA$53.74 CAD For 7 nights You save CA$1,033.54 CAD temp 3.…" at bounding box center [306, 295] width 186 height 85
click at [325, 166] on img "Основное содержание" at bounding box center [306, 95] width 186 height 145
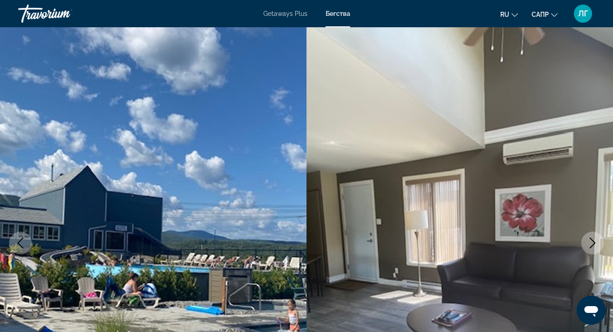
click at [286, 215] on img "Основное содержание" at bounding box center [153, 243] width 306 height 432
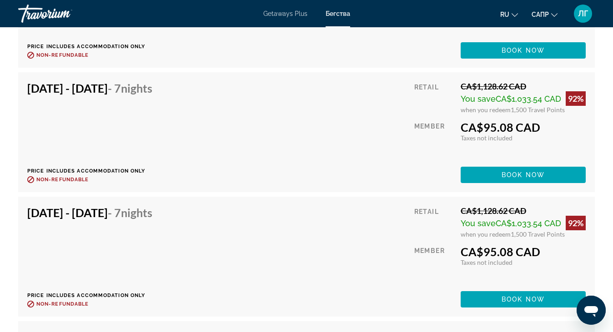
scroll to position [3104, 0]
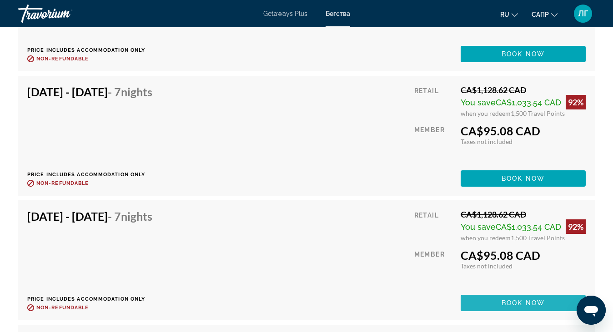
click at [510, 307] on span "Book now" at bounding box center [522, 303] width 43 height 7
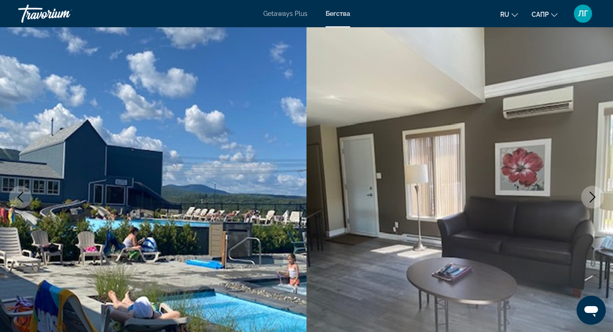
scroll to position [45, 0]
click at [591, 195] on icon "Next image" at bounding box center [592, 197] width 6 height 11
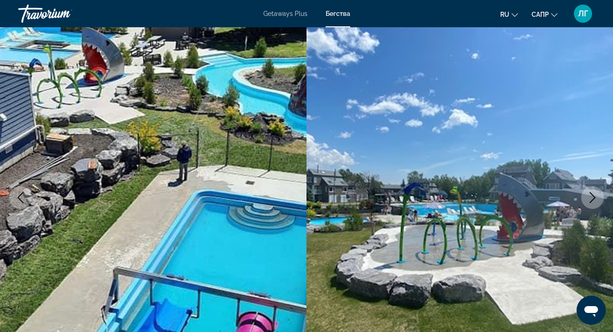
click at [596, 201] on icon "Next image" at bounding box center [592, 197] width 11 height 11
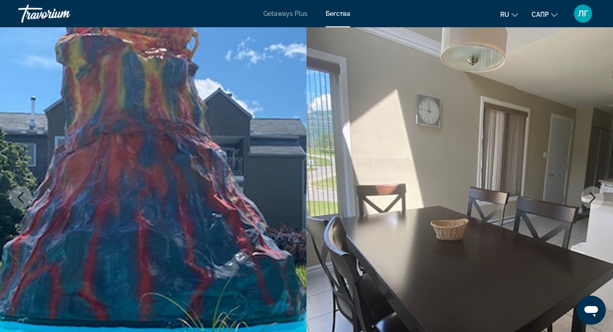
click at [595, 200] on icon "Next image" at bounding box center [592, 197] width 11 height 11
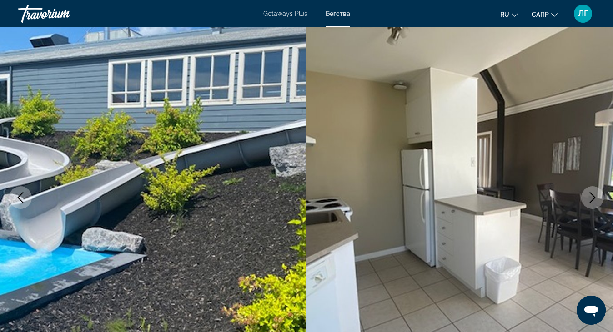
click at [595, 200] on icon "Next image" at bounding box center [592, 197] width 11 height 11
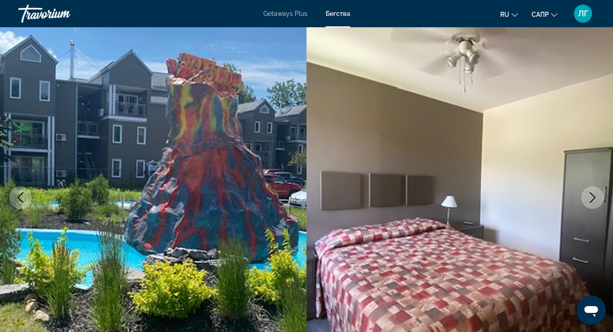
click at [595, 200] on icon "Next image" at bounding box center [592, 197] width 11 height 11
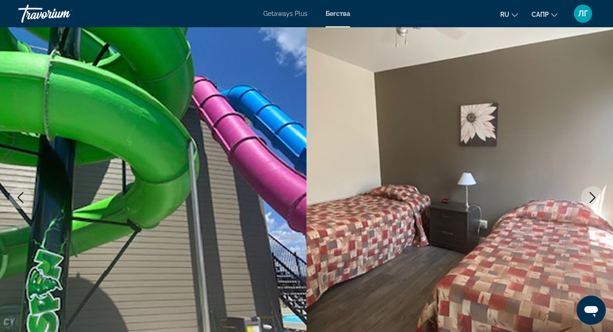
click at [595, 200] on icon "Next image" at bounding box center [592, 197] width 11 height 11
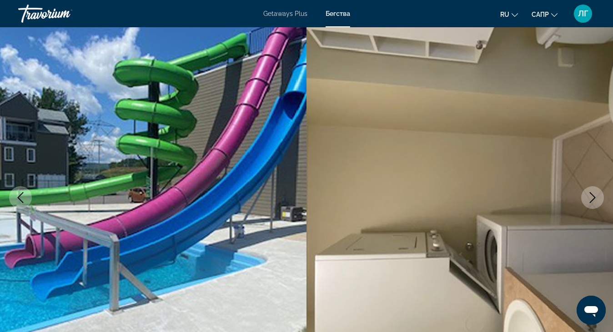
click at [591, 195] on icon "Next image" at bounding box center [592, 197] width 6 height 11
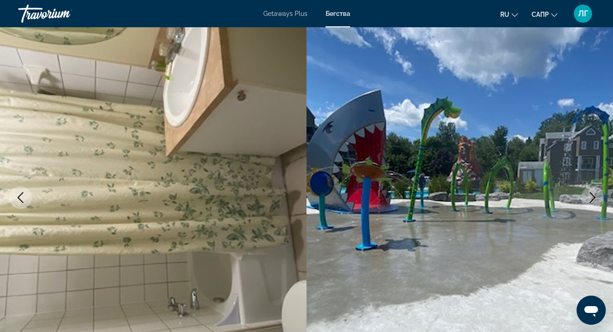
click at [593, 199] on icon "Next image" at bounding box center [592, 197] width 11 height 11
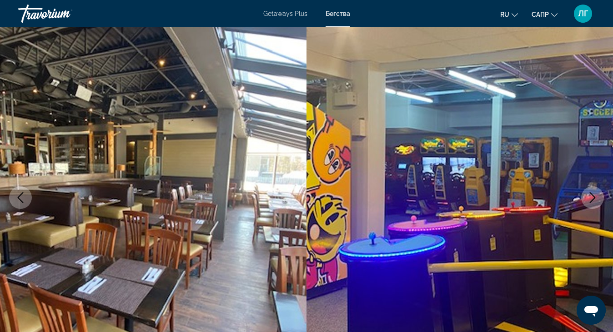
click at [593, 199] on icon "Next image" at bounding box center [592, 197] width 11 height 11
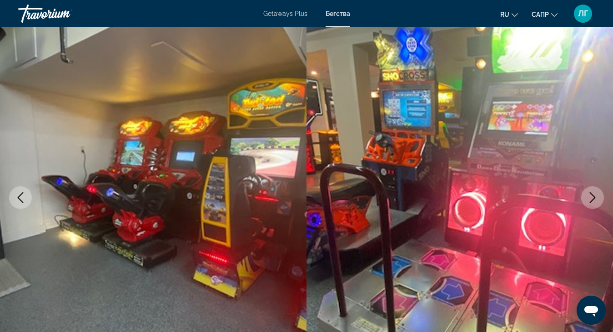
click at [593, 199] on icon "Next image" at bounding box center [592, 197] width 11 height 11
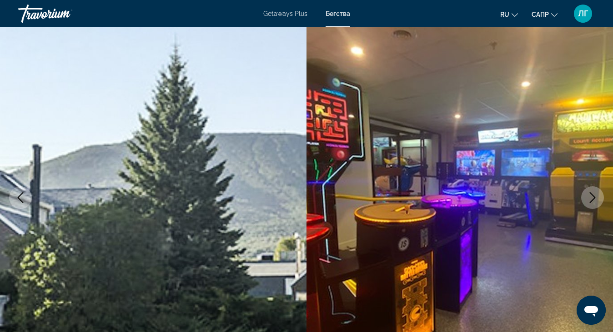
click at [593, 199] on icon "Next image" at bounding box center [592, 197] width 11 height 11
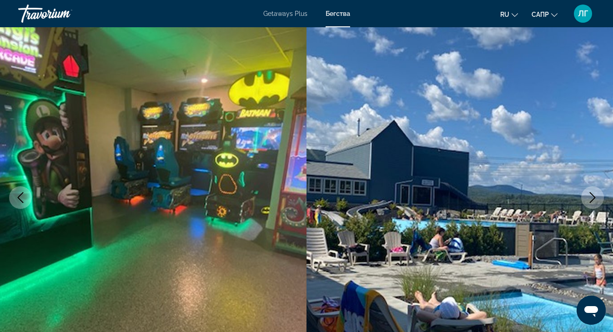
click at [593, 199] on icon "Next image" at bounding box center [592, 197] width 11 height 11
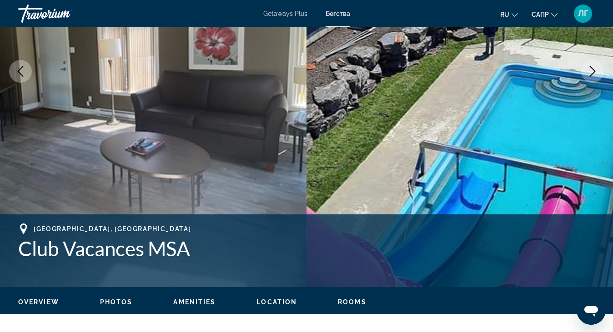
scroll to position [0, 0]
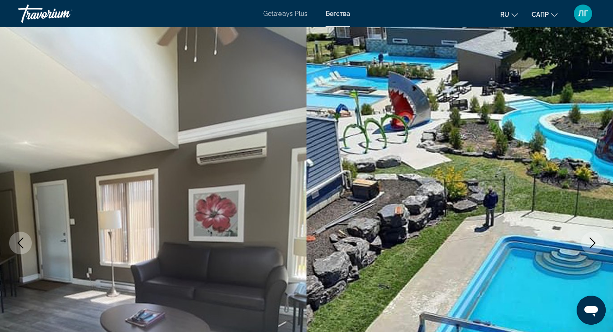
click at [602, 184] on img "Основное содержание" at bounding box center [459, 243] width 306 height 432
click at [590, 243] on icon "Next image" at bounding box center [592, 243] width 11 height 11
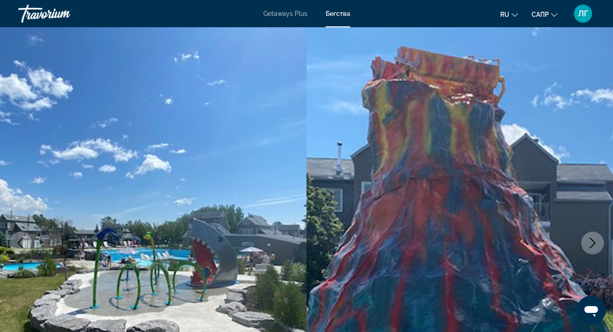
click at [590, 243] on icon "Next image" at bounding box center [592, 243] width 11 height 11
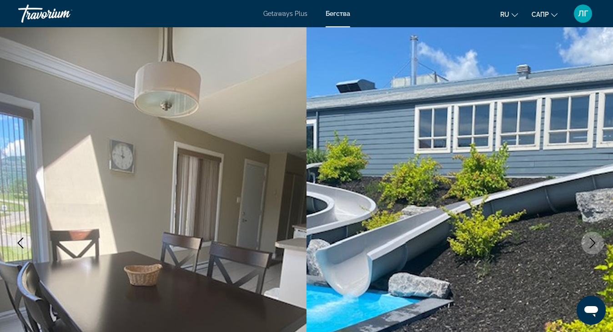
click at [589, 242] on icon "Next image" at bounding box center [592, 243] width 11 height 11
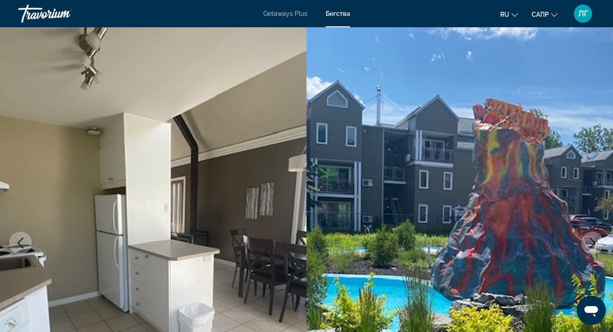
click at [589, 242] on icon "Next image" at bounding box center [592, 243] width 11 height 11
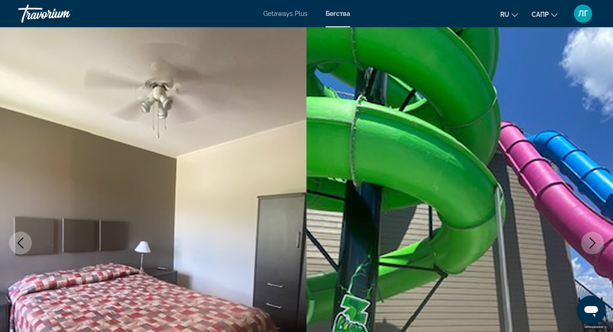
click at [589, 242] on icon "Next image" at bounding box center [592, 243] width 11 height 11
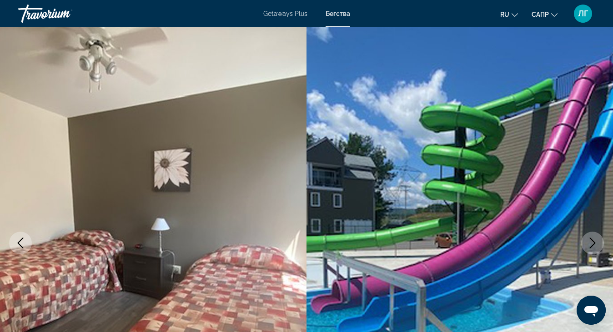
click at [589, 242] on icon "Next image" at bounding box center [592, 243] width 11 height 11
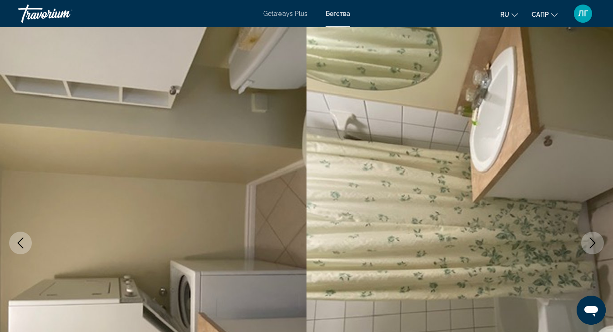
click at [589, 242] on icon "Next image" at bounding box center [592, 243] width 11 height 11
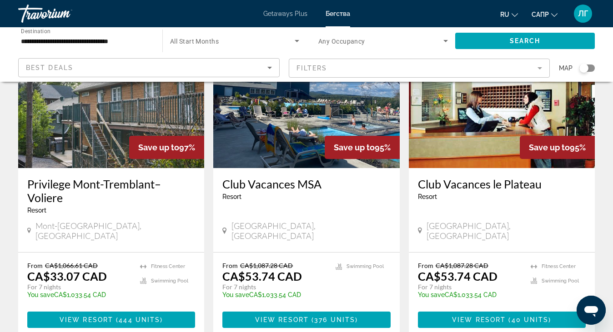
scroll to position [136, 0]
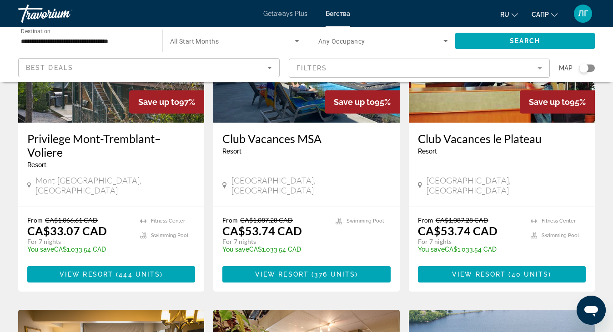
click at [509, 158] on div "Club [GEOGRAPHIC_DATA] - This is an adults only resort" at bounding box center [502, 147] width 168 height 30
click at [493, 271] on span "View Resort" at bounding box center [479, 274] width 54 height 7
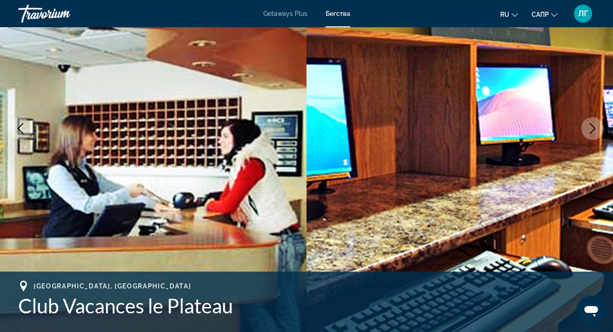
scroll to position [136, 0]
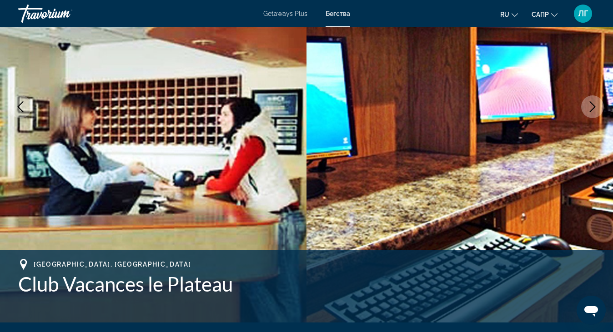
click at [597, 107] on icon "Next image" at bounding box center [592, 106] width 11 height 11
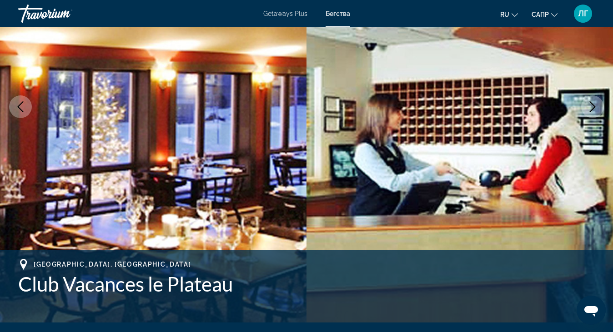
click at [591, 106] on icon "Next image" at bounding box center [592, 106] width 11 height 11
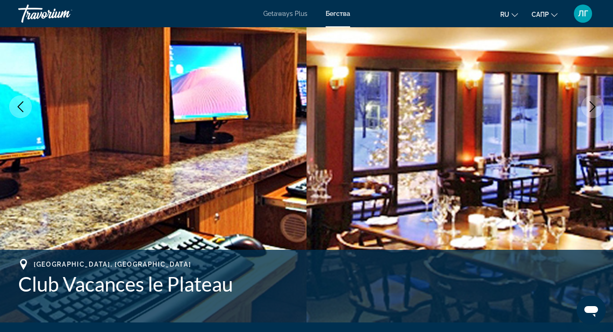
click at [591, 106] on icon "Next image" at bounding box center [592, 106] width 11 height 11
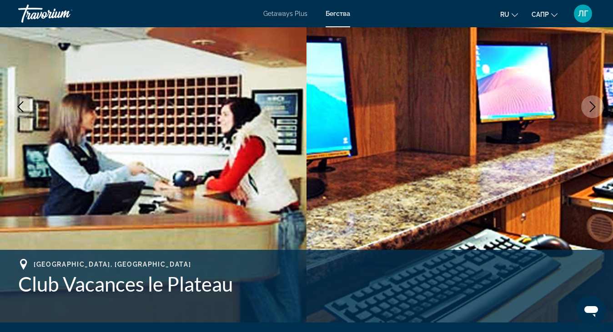
click at [591, 106] on icon "Next image" at bounding box center [592, 106] width 11 height 11
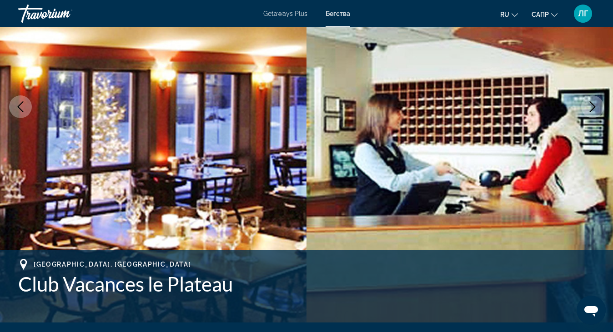
click at [591, 106] on icon "Next image" at bounding box center [592, 106] width 11 height 11
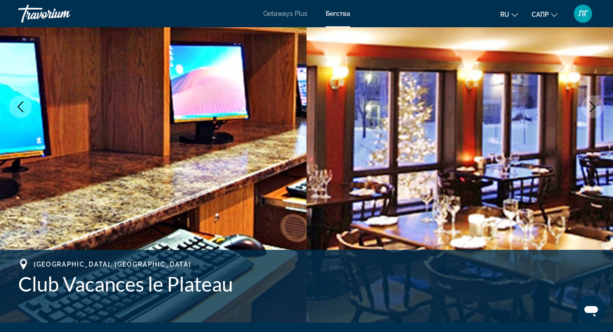
click at [591, 106] on icon "Next image" at bounding box center [592, 106] width 11 height 11
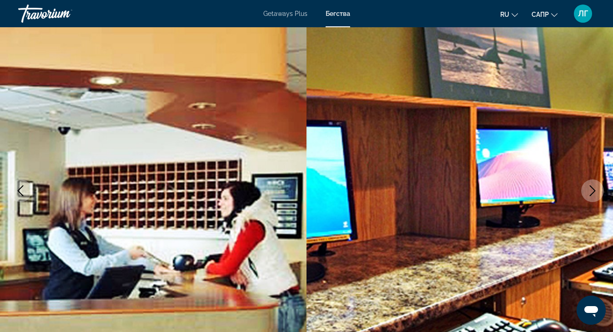
scroll to position [45, 0]
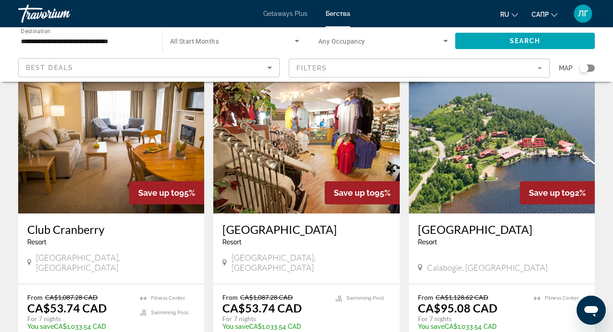
scroll to position [364, 0]
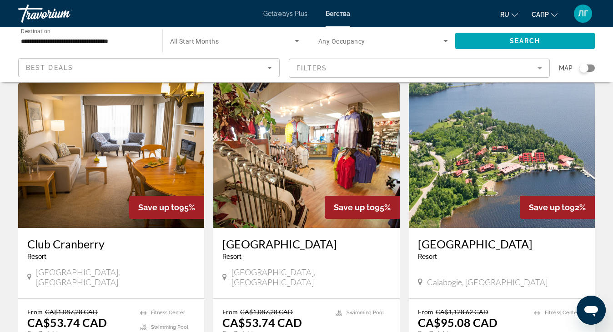
click at [115, 194] on img "Основное содержание" at bounding box center [111, 155] width 186 height 145
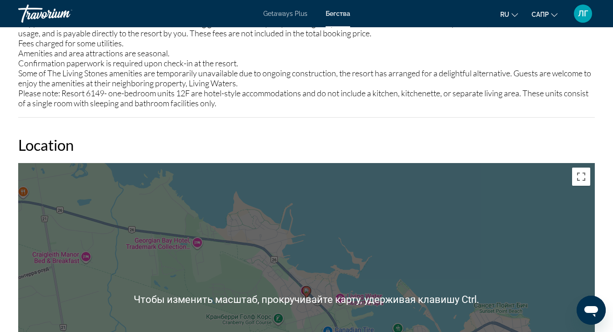
scroll to position [1364, 0]
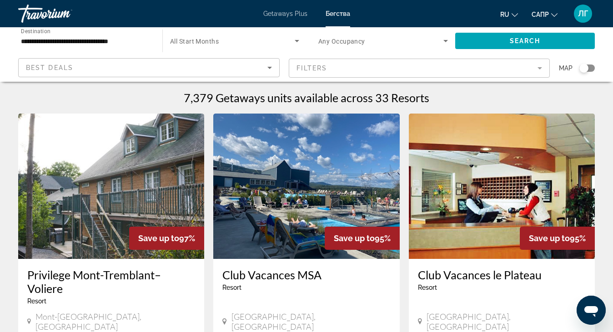
click at [500, 191] on img "Основное содержание" at bounding box center [502, 186] width 186 height 145
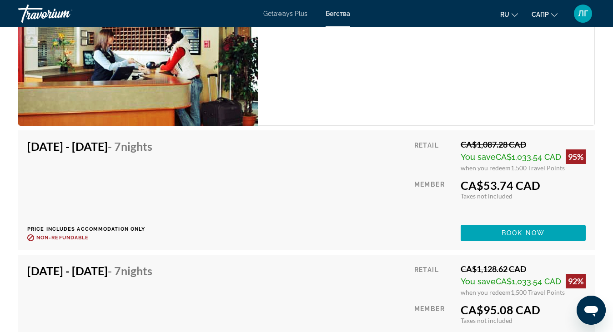
scroll to position [1558, 0]
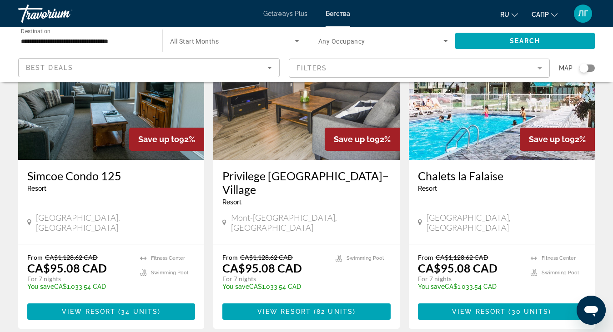
scroll to position [727, 0]
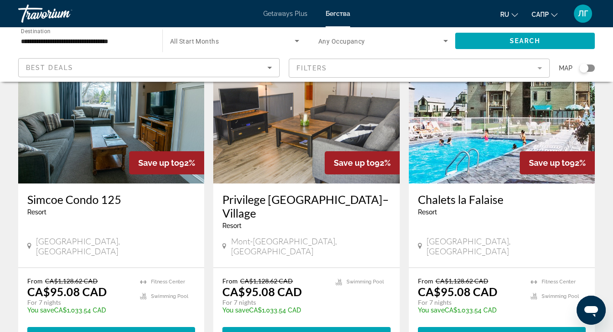
click at [493, 118] on img "Основное содержание" at bounding box center [502, 110] width 186 height 145
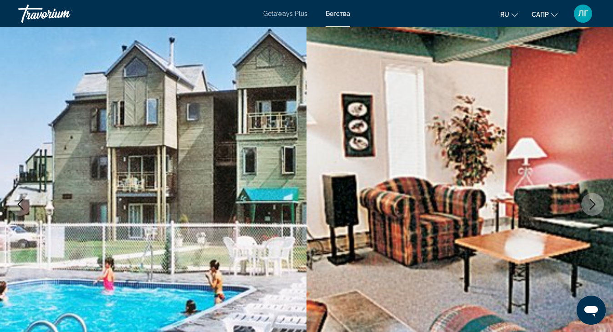
scroll to position [136, 0]
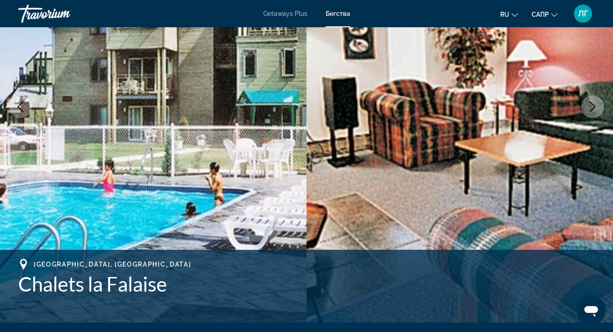
click at [593, 111] on icon "Next image" at bounding box center [592, 106] width 11 height 11
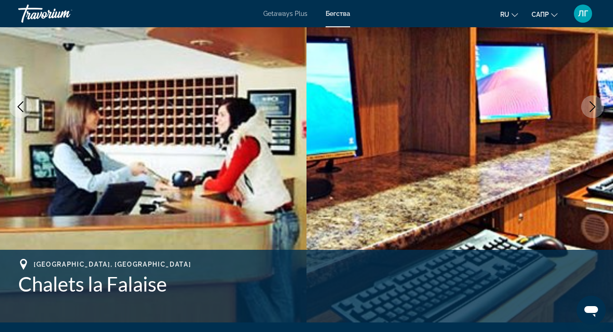
click at [593, 111] on icon "Next image" at bounding box center [592, 106] width 11 height 11
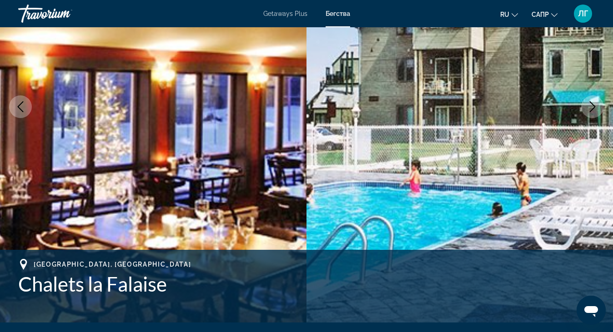
click at [589, 107] on icon "Next image" at bounding box center [592, 106] width 11 height 11
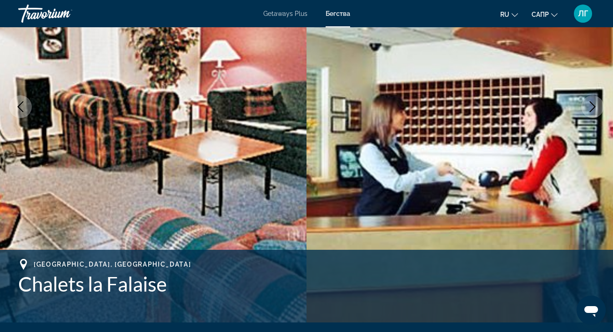
click at [596, 102] on icon "Next image" at bounding box center [592, 106] width 11 height 11
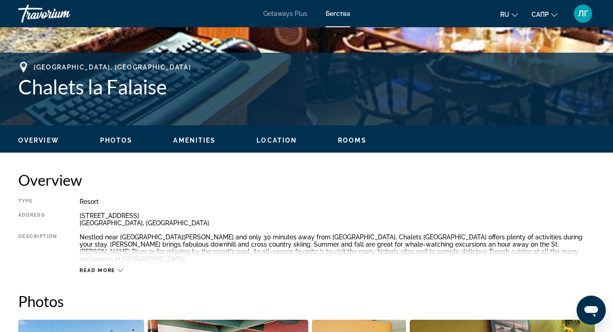
scroll to position [318, 0]
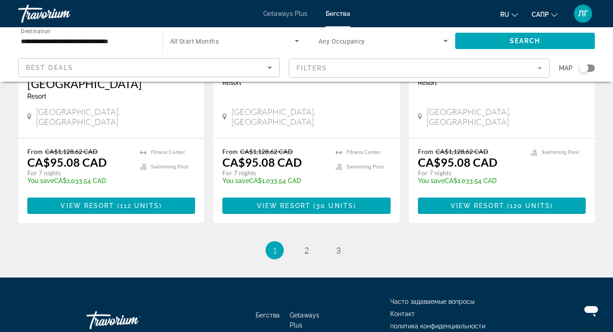
scroll to position [1193, 0]
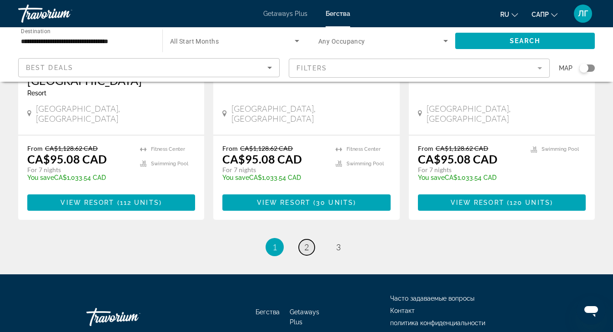
click at [308, 242] on span "2" at bounding box center [306, 247] width 5 height 10
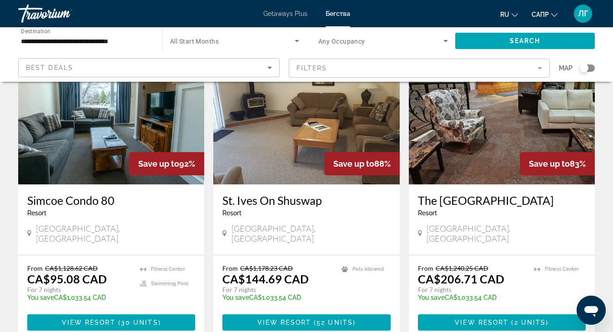
scroll to position [91, 0]
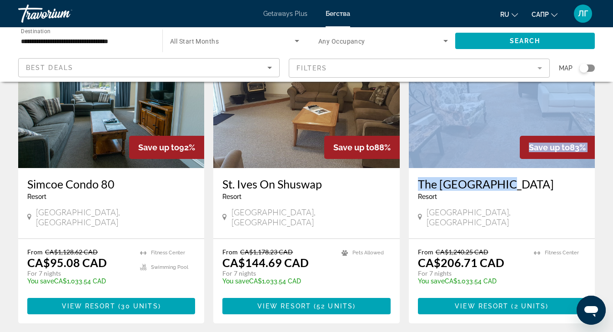
click at [496, 168] on div "Save up to 83% The [GEOGRAPHIC_DATA] - This is an adults only resort [GEOGRAPHI…" at bounding box center [502, 131] width 186 height 216
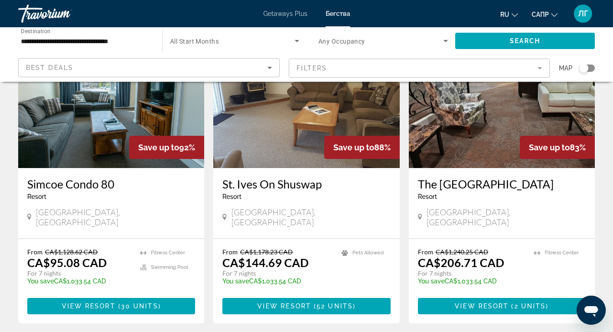
click at [505, 194] on div "Resort - This is an adults only resort" at bounding box center [502, 196] width 168 height 7
click at [476, 160] on img "Основное содержание" at bounding box center [502, 95] width 186 height 145
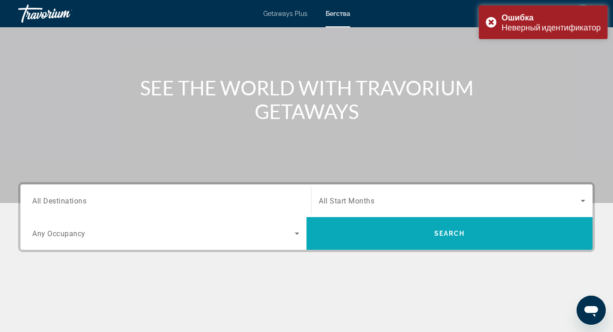
scroll to position [55, 0]
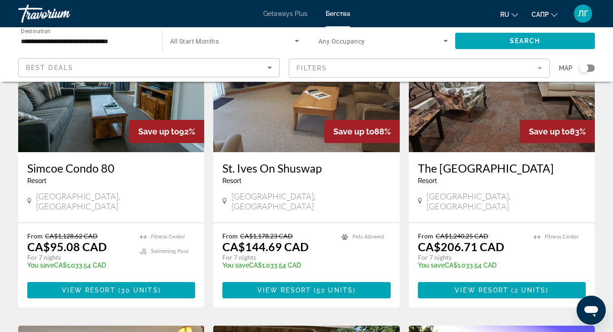
scroll to position [91, 0]
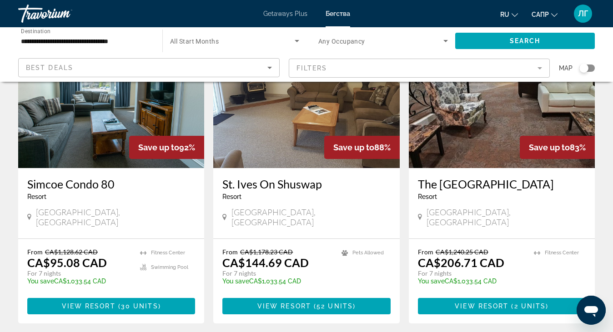
click at [490, 155] on img "Основное содержание" at bounding box center [502, 95] width 186 height 145
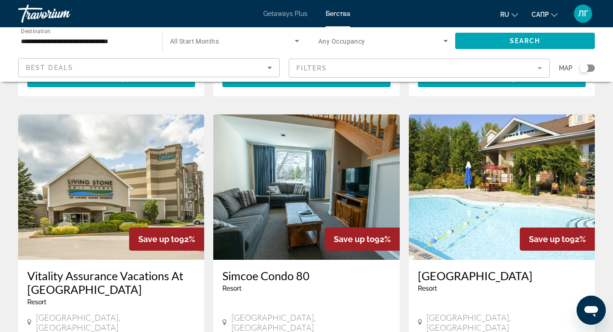
scroll to position [1000, 0]
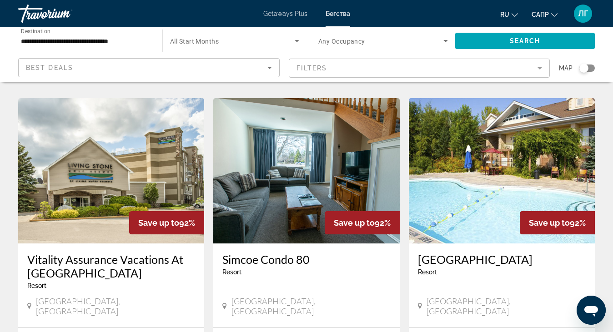
click at [98, 155] on img "Основное содержание" at bounding box center [111, 170] width 186 height 145
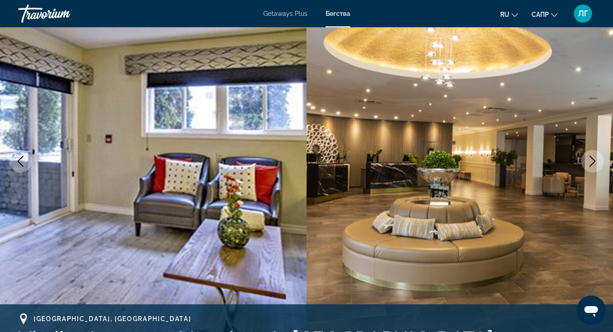
scroll to position [91, 0]
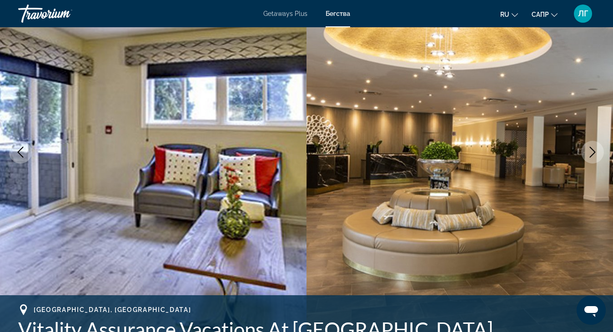
click at [590, 151] on icon "Next image" at bounding box center [592, 152] width 11 height 11
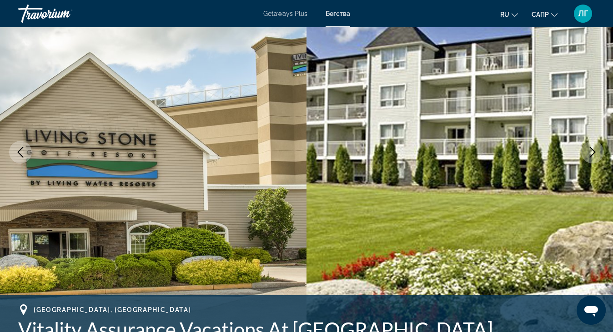
click at [592, 152] on icon "Next image" at bounding box center [592, 152] width 11 height 11
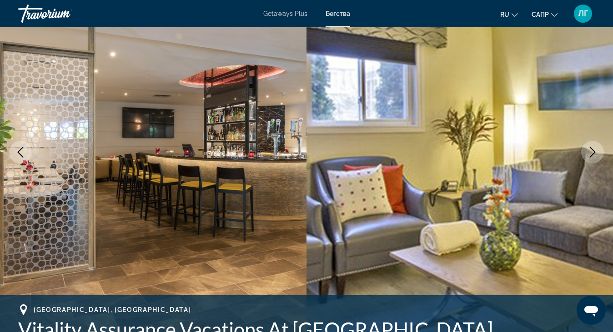
click at [592, 152] on icon "Next image" at bounding box center [592, 152] width 11 height 11
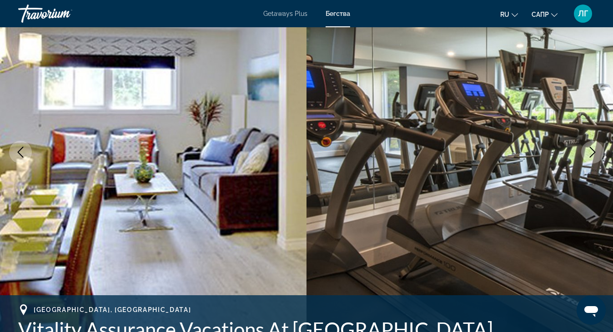
click at [592, 152] on icon "Next image" at bounding box center [592, 152] width 11 height 11
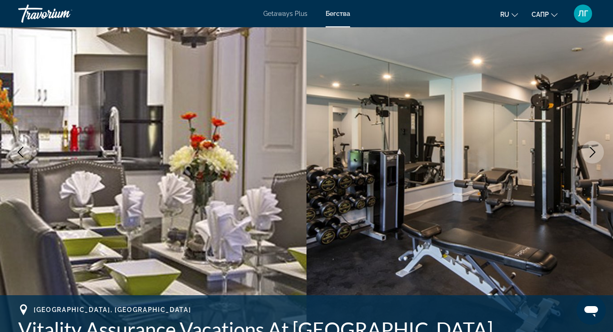
click at [592, 152] on icon "Next image" at bounding box center [592, 152] width 11 height 11
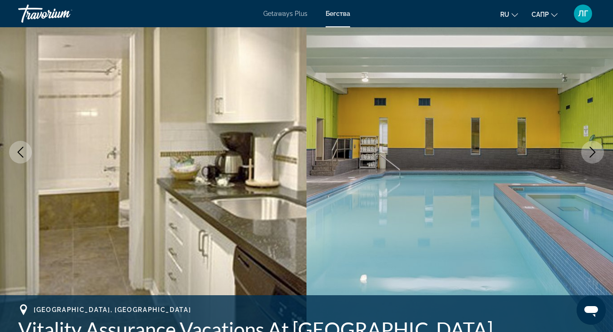
click at [592, 152] on icon "Next image" at bounding box center [592, 152] width 11 height 11
